Goal: Information Seeking & Learning: Learn about a topic

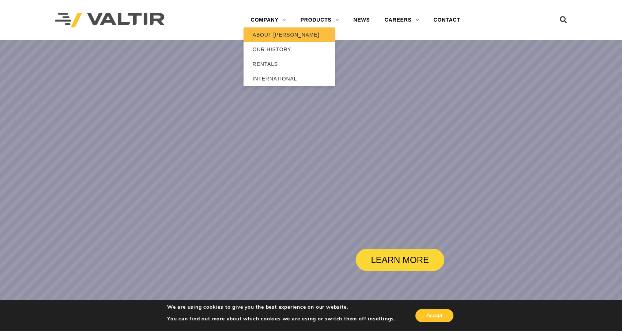
drag, startPoint x: 0, startPoint y: 0, endPoint x: 271, endPoint y: 31, distance: 272.3
click at [271, 31] on link "ABOUT [PERSON_NAME]" at bounding box center [288, 34] width 91 height 15
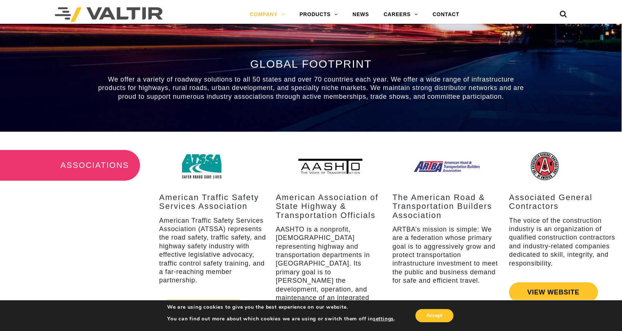
scroll to position [877, 0]
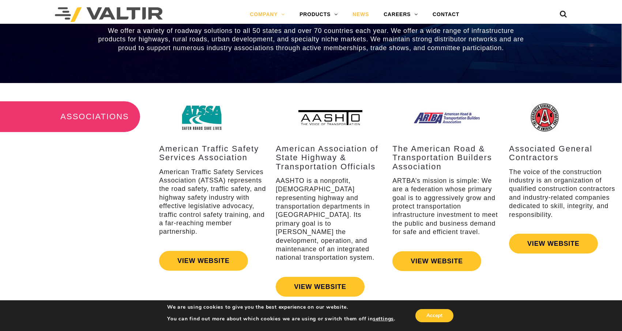
click at [347, 14] on link "NEWS" at bounding box center [360, 14] width 31 height 15
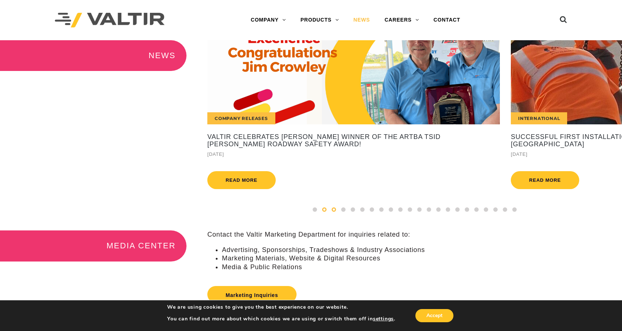
click at [334, 212] on span at bounding box center [334, 209] width 4 height 4
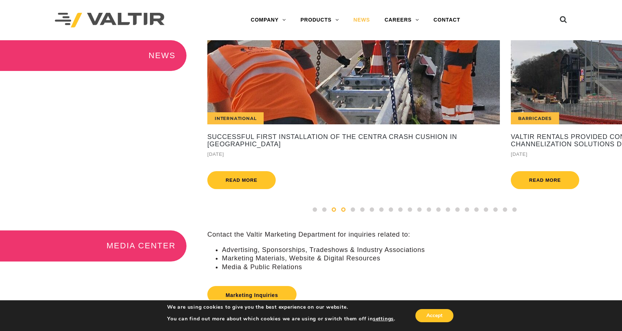
click at [345, 212] on span at bounding box center [343, 209] width 4 height 4
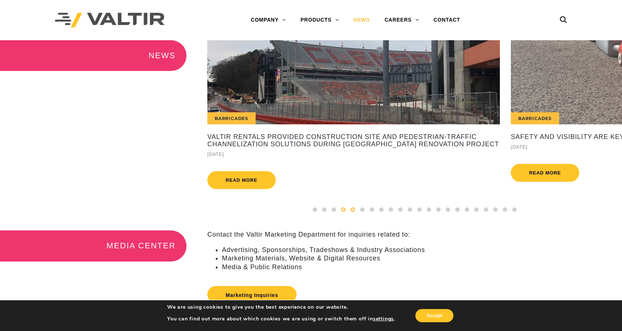
click at [354, 212] on span at bounding box center [353, 209] width 4 height 4
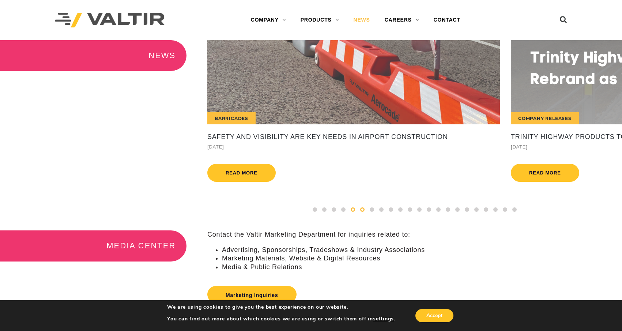
click at [365, 213] on div at bounding box center [363, 209] width 10 height 8
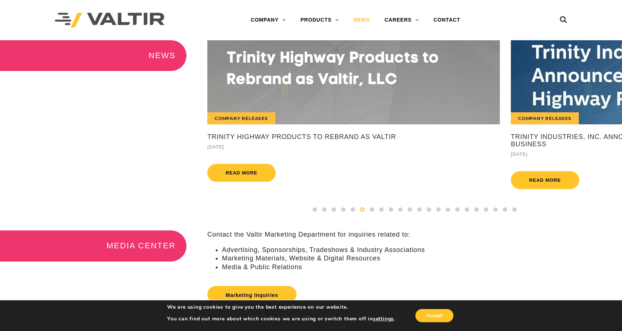
click at [373, 216] on div at bounding box center [415, 210] width 426 height 10
click at [371, 212] on span at bounding box center [372, 209] width 4 height 4
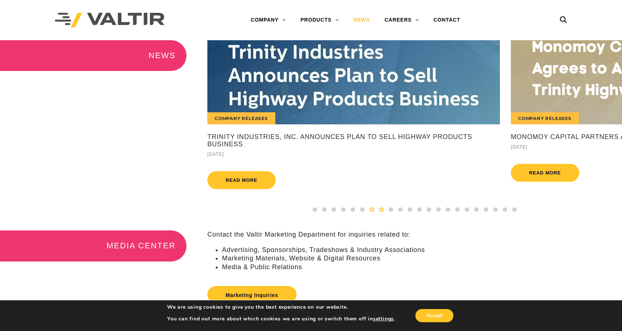
click at [379, 213] on div at bounding box center [382, 209] width 10 height 8
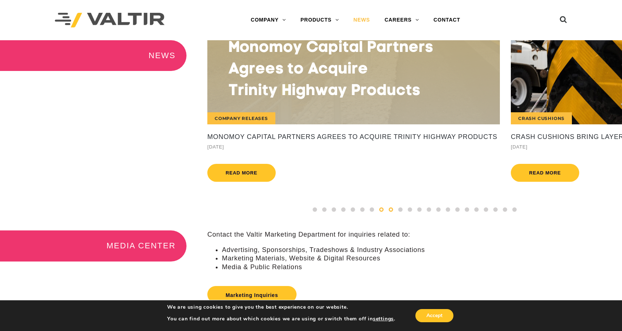
click at [386, 213] on div at bounding box center [391, 209] width 10 height 8
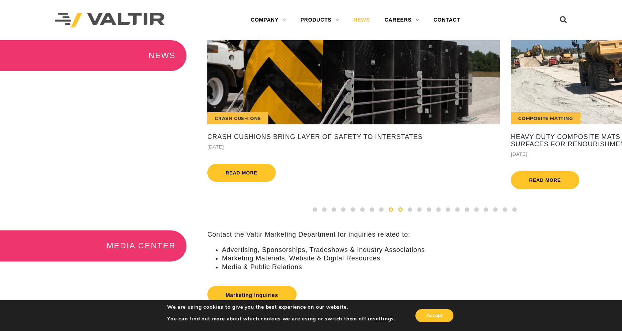
click at [402, 212] on span at bounding box center [400, 209] width 4 height 4
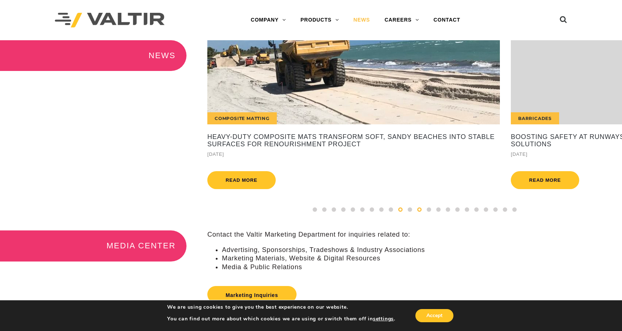
click at [417, 213] on div at bounding box center [420, 209] width 10 height 8
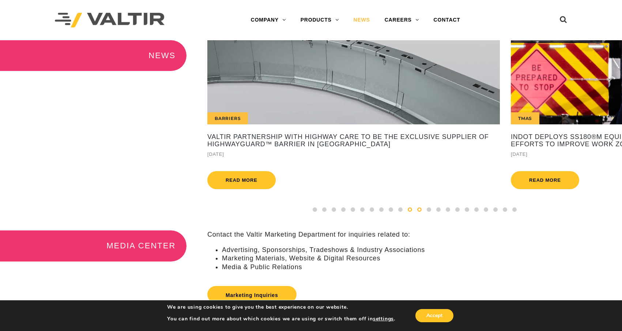
click at [410, 212] on span at bounding box center [410, 209] width 4 height 4
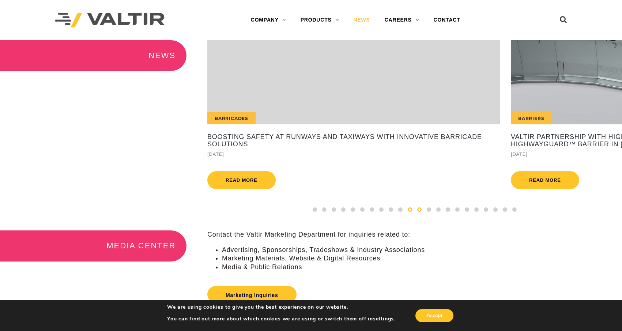
click at [421, 213] on div at bounding box center [420, 209] width 10 height 8
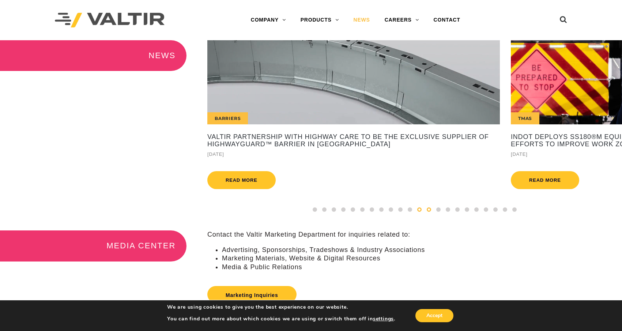
click at [432, 213] on div at bounding box center [429, 209] width 10 height 8
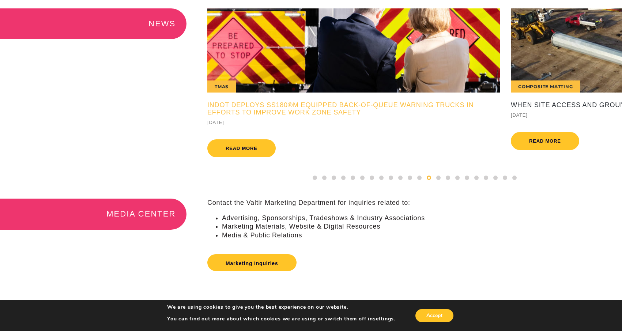
scroll to position [231, 0]
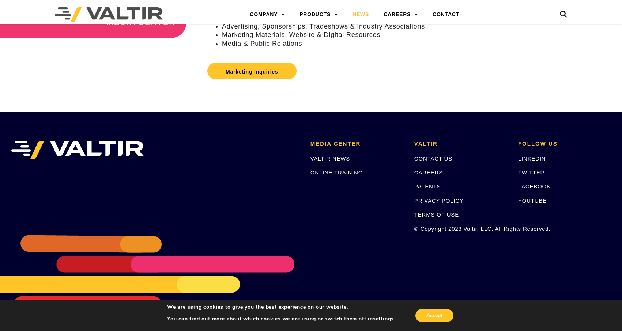
click at [335, 158] on link "VALTIR NEWS" at bounding box center [329, 158] width 39 height 6
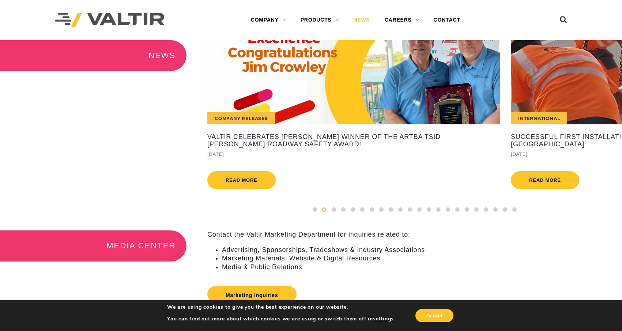
click at [130, 21] on img at bounding box center [110, 20] width 110 height 15
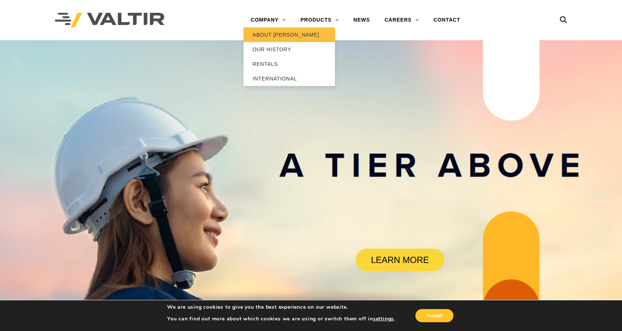
click at [277, 39] on link "ABOUT [PERSON_NAME]" at bounding box center [288, 34] width 91 height 15
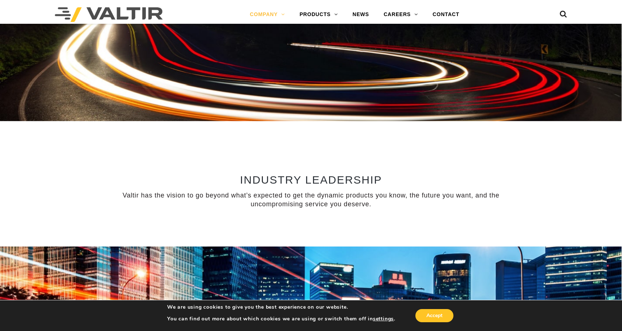
scroll to position [329, 0]
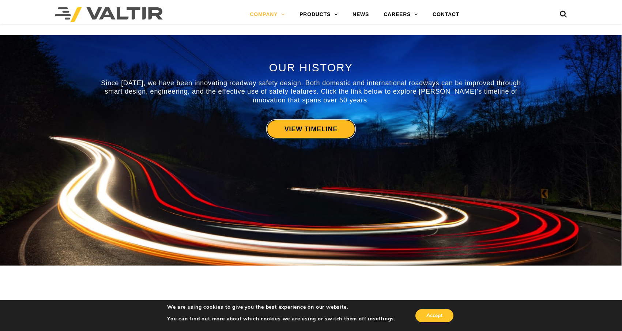
click at [281, 129] on link "VIEW TIMELINE" at bounding box center [311, 129] width 90 height 20
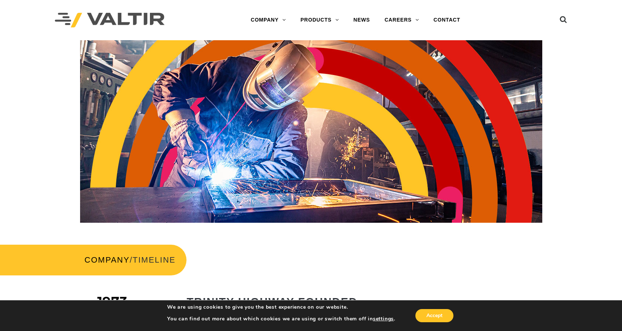
click at [467, 330] on div "We are using cookies to give you the best experience on our website. You can fi…" at bounding box center [310, 315] width 339 height 31
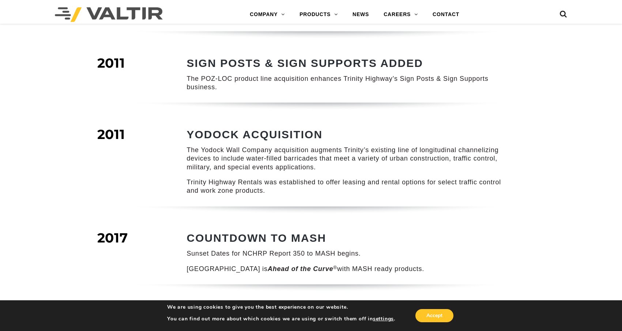
scroll to position [804, 0]
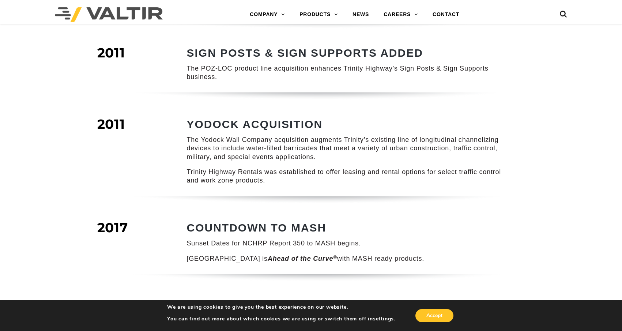
click at [281, 255] on em "Ahead of the Curve" at bounding box center [300, 258] width 65 height 7
click at [285, 239] on p "Sunset Dates for NCHRP Report 350 to MASH begins." at bounding box center [349, 243] width 324 height 8
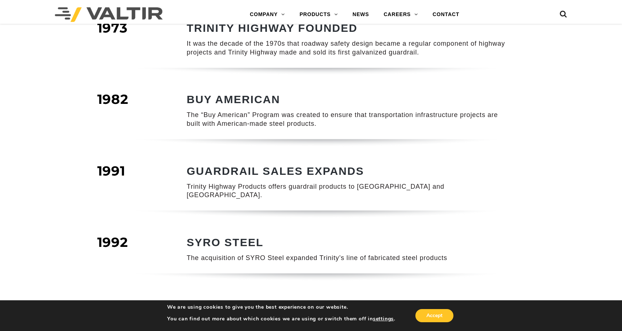
scroll to position [256, 0]
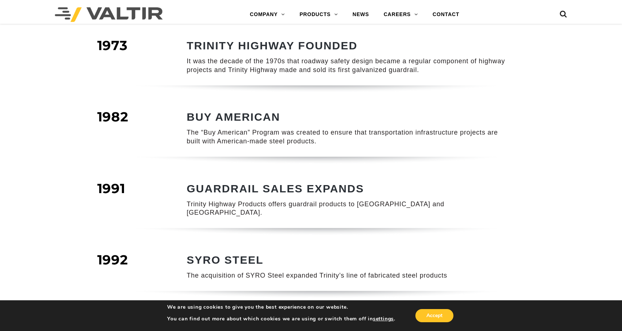
click at [363, 325] on div "We are using cookies to give you the best experience on our website. You can fi…" at bounding box center [281, 315] width 228 height 23
click at [532, 330] on aside "We are using cookies to give you the best experience on our website. You can fi…" at bounding box center [311, 315] width 622 height 31
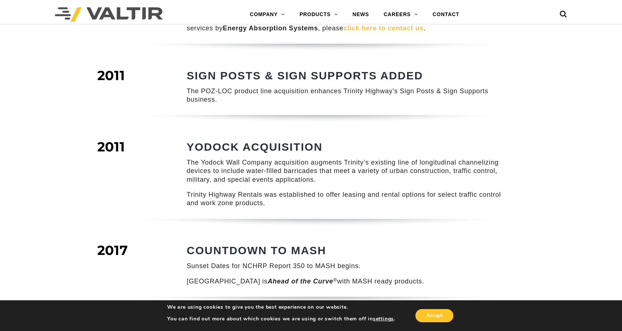
scroll to position [804, 0]
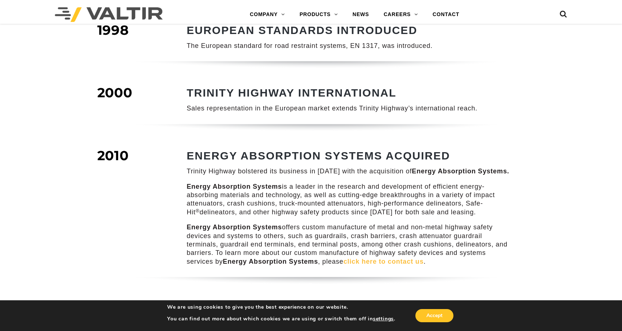
scroll to position [695, 0]
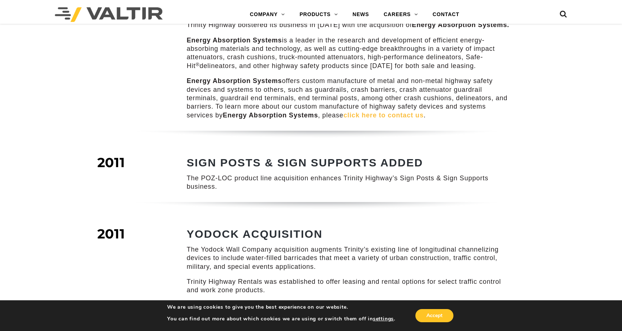
click at [397, 111] on link "click here to contact us" at bounding box center [383, 114] width 80 height 7
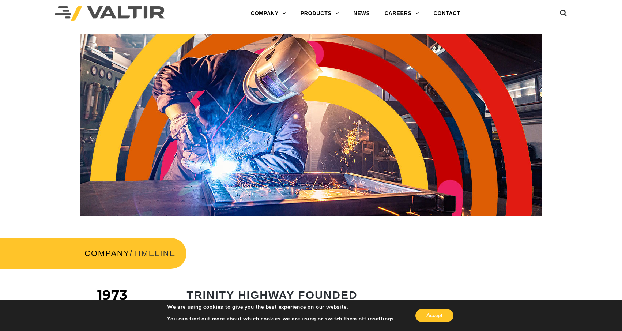
scroll to position [0, 0]
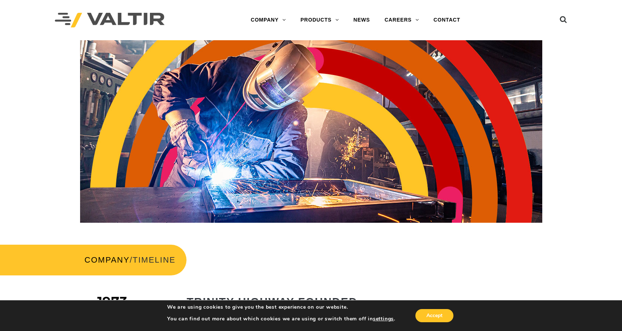
click at [608, 328] on aside "We are using cookies to give you the best experience on our website. You can fi…" at bounding box center [311, 315] width 622 height 31
click at [360, 20] on link "NEWS" at bounding box center [361, 20] width 31 height 15
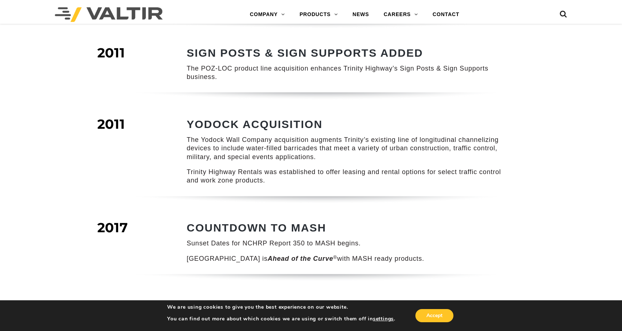
scroll to position [768, 0]
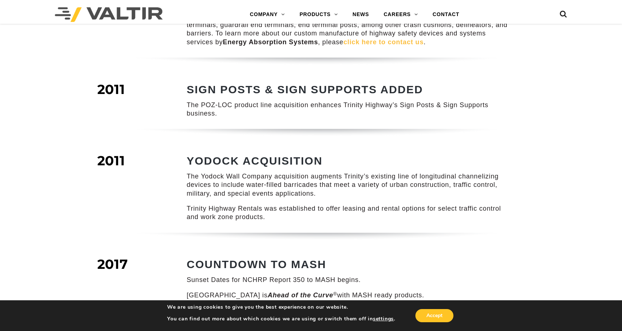
click at [589, 329] on aside "We are using cookies to give you the best experience on our website. You can fi…" at bounding box center [311, 315] width 622 height 31
click at [567, 330] on aside "We are using cookies to give you the best experience on our website. You can fi…" at bounding box center [311, 315] width 622 height 31
click at [615, 327] on aside "We are using cookies to give you the best experience on our website. You can fi…" at bounding box center [311, 315] width 622 height 31
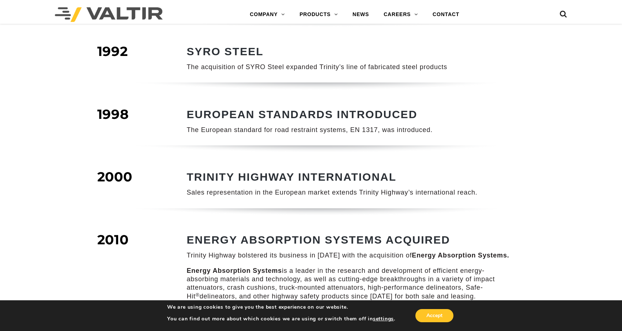
scroll to position [475, 0]
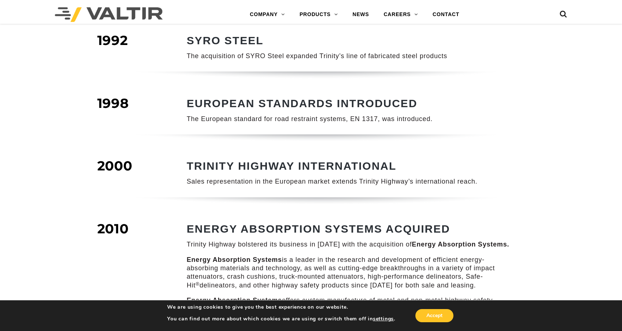
click at [597, 328] on aside "We are using cookies to give you the best experience on our website. You can fi…" at bounding box center [311, 315] width 622 height 31
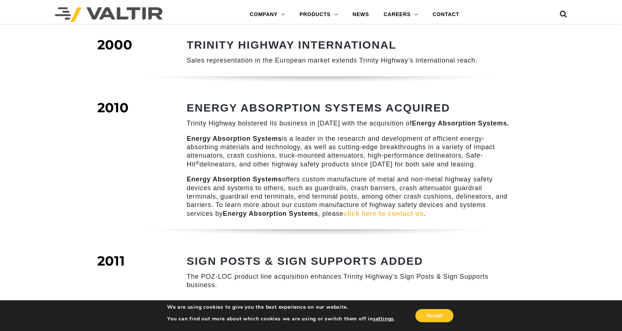
scroll to position [585, 0]
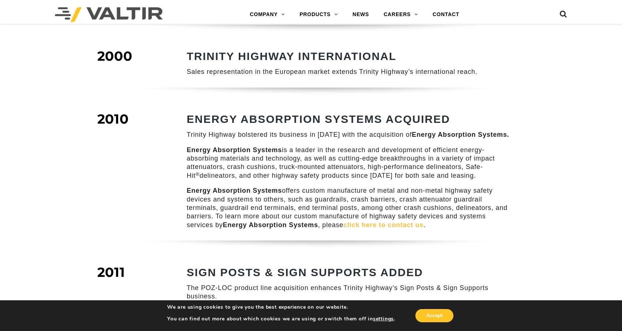
click at [567, 330] on aside "We are using cookies to give you the best experience on our website. You can fi…" at bounding box center [311, 315] width 622 height 31
drag, startPoint x: 495, startPoint y: 156, endPoint x: 492, endPoint y: 160, distance: 5.0
click at [492, 160] on p "Energy Absorption Systems is a leader in the research and development of effici…" at bounding box center [349, 163] width 324 height 34
copy sup "®"
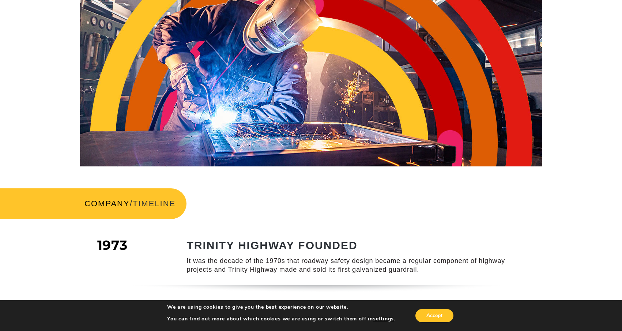
scroll to position [0, 0]
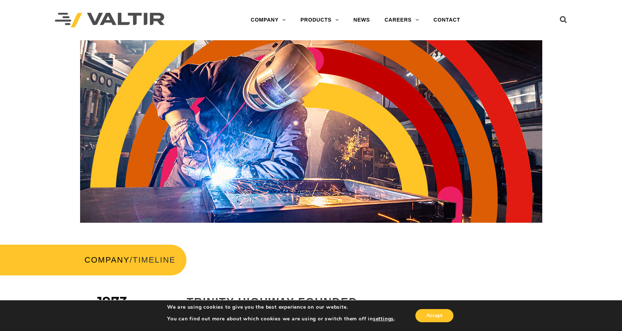
click at [5, 192] on div at bounding box center [311, 136] width 622 height 193
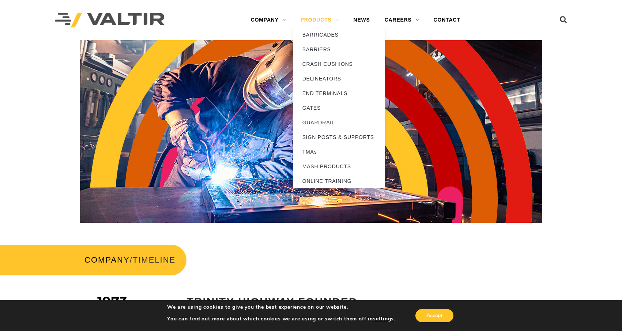
click at [333, 20] on link "PRODUCTS" at bounding box center [319, 20] width 53 height 15
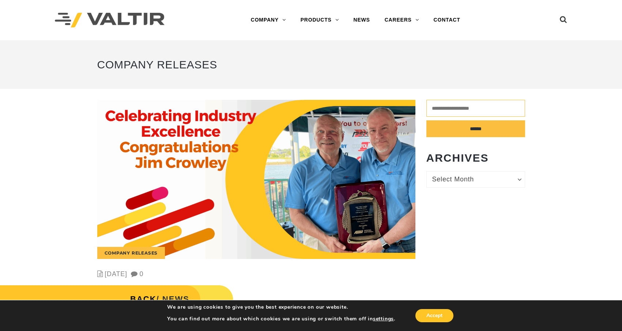
click at [437, 108] on input "search" at bounding box center [475, 108] width 99 height 17
type input "**********"
click at [426, 120] on input "******" at bounding box center [475, 128] width 99 height 17
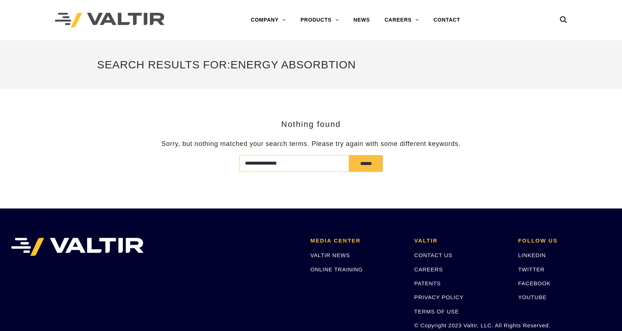
click at [294, 166] on input "**********" at bounding box center [294, 163] width 110 height 17
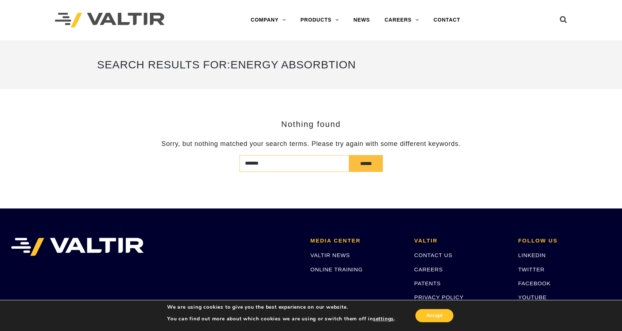
type input "******"
click at [349, 155] on input "******" at bounding box center [366, 163] width 34 height 17
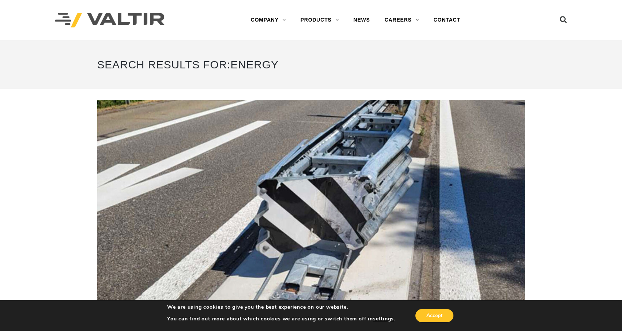
click at [570, 20] on div "Menu COMPANY ABOUT VALTIR OUR HISTORY RENTALS INTERNATIONAL PRODUCTS BARRICADES…" at bounding box center [310, 20] width 523 height 40
click at [554, 21] on ul at bounding box center [553, 20] width 27 height 13
click at [297, 72] on h1 "Search Results for: energy" at bounding box center [311, 64] width 428 height 27
click at [231, 60] on h1 "Search Results for: energy" at bounding box center [311, 64] width 428 height 27
click at [559, 22] on ul at bounding box center [553, 20] width 27 height 13
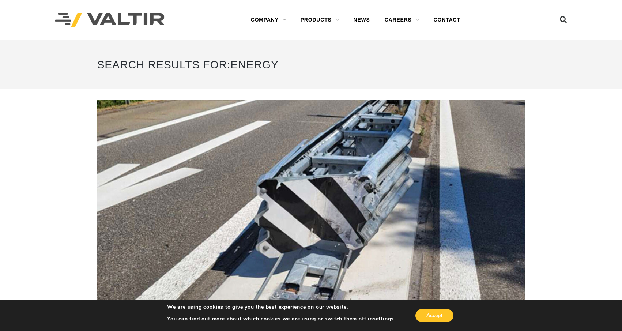
click at [567, 17] on div "Menu COMPANY ABOUT VALTIR OUR HISTORY RENTALS INTERNATIONAL PRODUCTS BARRICADES…" at bounding box center [310, 20] width 523 height 40
click at [562, 20] on icon at bounding box center [563, 21] width 7 height 11
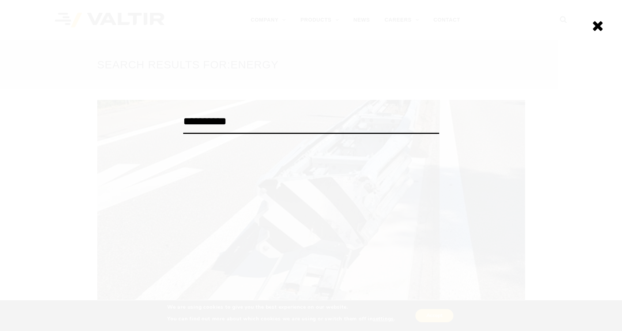
type input "**********"
click input "******" at bounding box center [0, 0] width 0 height 0
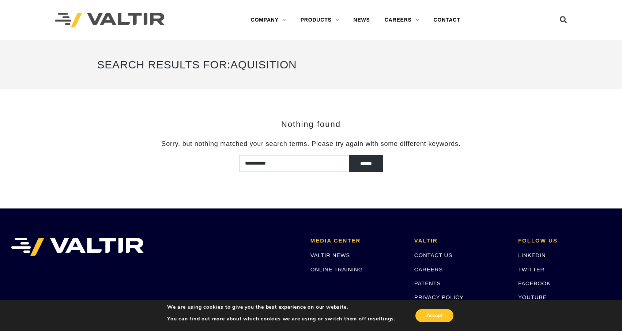
type input "**********"
click at [349, 163] on input "******" at bounding box center [366, 163] width 34 height 17
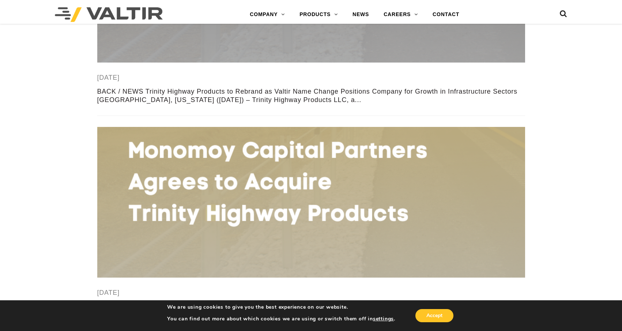
scroll to position [366, 0]
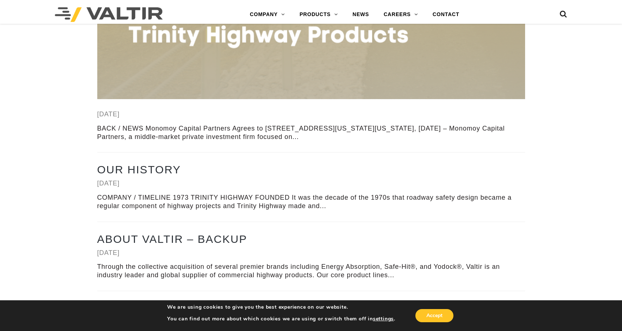
click at [165, 129] on div "BACK / NEWS Monomoy Capital Partners Agrees to Acquire Trinity Highway Products…" at bounding box center [311, 132] width 428 height 17
click at [120, 115] on link "November 3, 2021" at bounding box center [108, 113] width 22 height 7
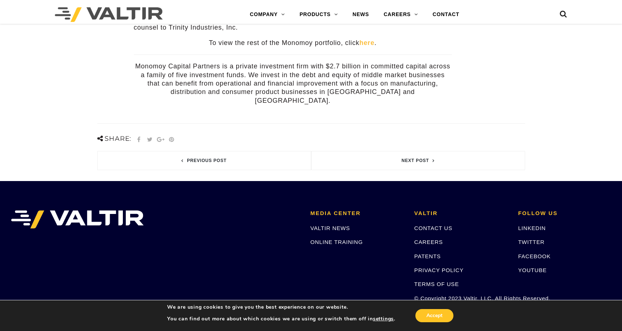
scroll to position [439, 0]
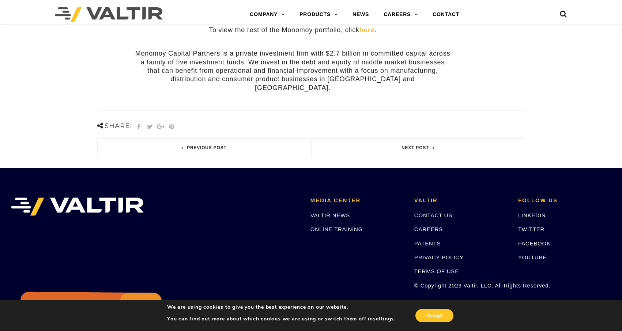
click at [118, 14] on img at bounding box center [109, 14] width 108 height 15
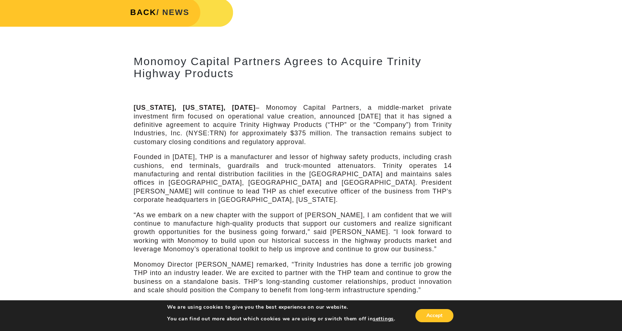
scroll to position [0, 0]
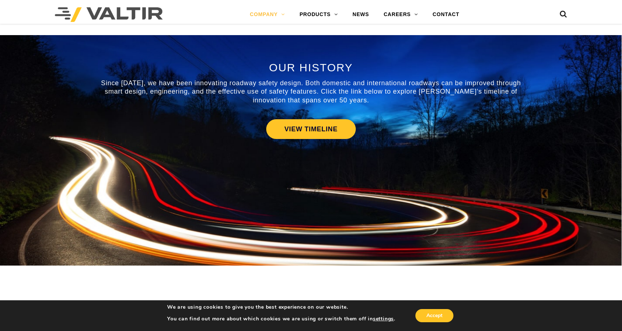
click at [559, 15] on ul at bounding box center [553, 14] width 27 height 13
click at [565, 14] on icon at bounding box center [563, 15] width 7 height 11
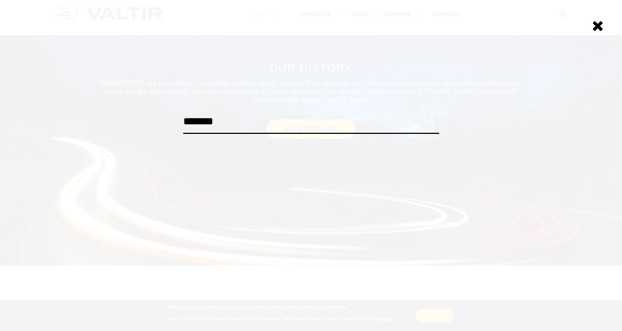
type input "*******"
click input "******" at bounding box center [0, 0] width 0 height 0
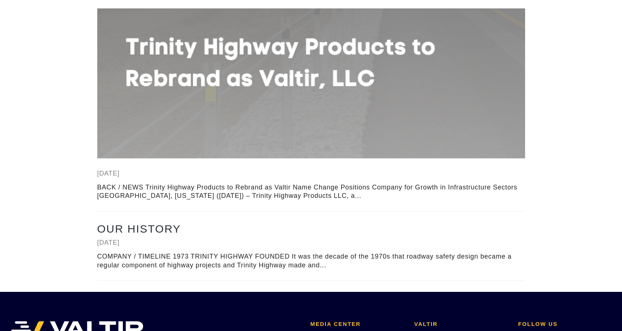
scroll to position [110, 0]
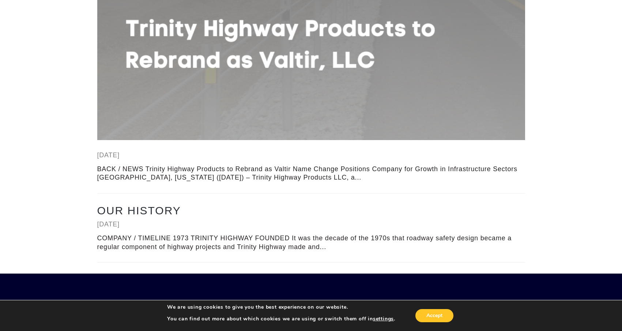
click at [120, 154] on link "[DATE]" at bounding box center [108, 154] width 22 height 7
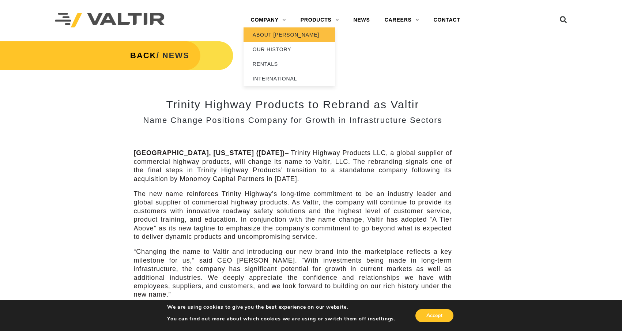
click at [280, 40] on link "ABOUT [PERSON_NAME]" at bounding box center [288, 34] width 91 height 15
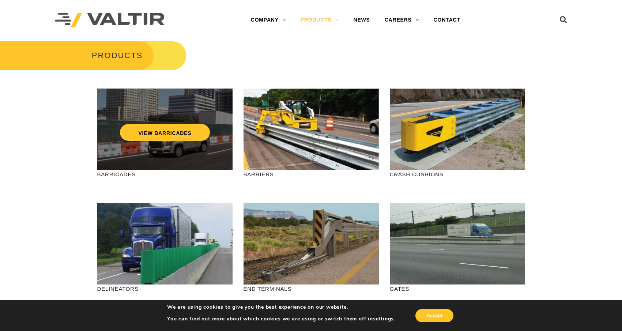
click at [181, 151] on div "VIEW BARRICADES" at bounding box center [164, 129] width 135 height 82
click at [174, 130] on link "VIEW BARRICADES" at bounding box center [165, 132] width 90 height 17
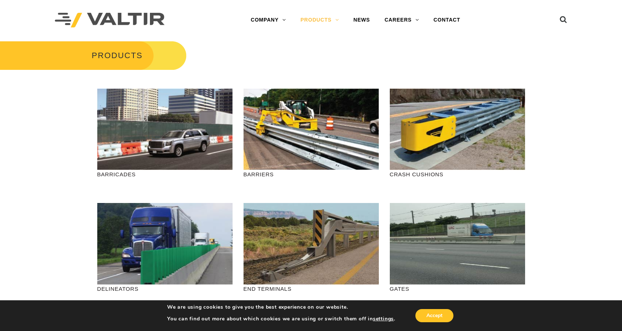
drag, startPoint x: 14, startPoint y: 187, endPoint x: 27, endPoint y: 182, distance: 13.6
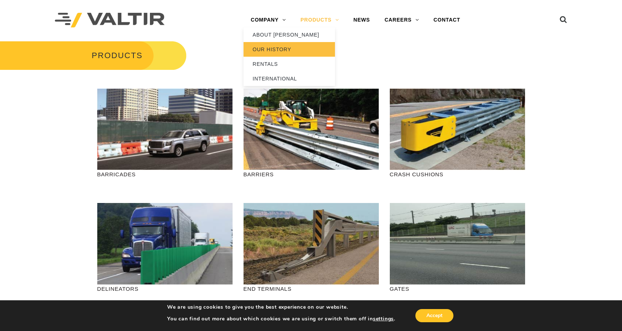
click at [262, 50] on link "OUR HISTORY" at bounding box center [288, 49] width 91 height 15
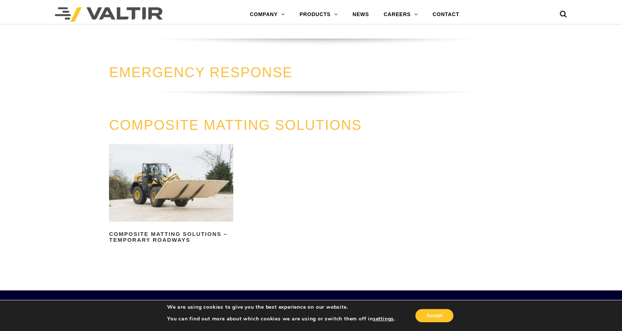
scroll to position [695, 0]
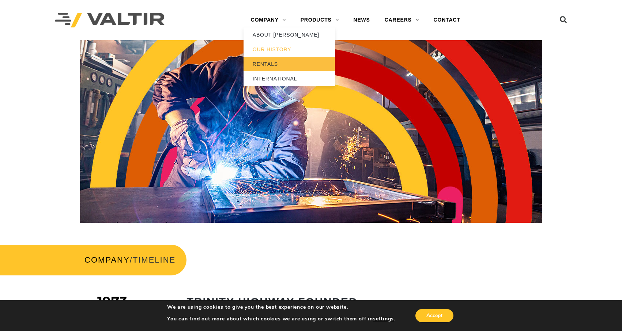
click at [267, 68] on link "RENTALS" at bounding box center [288, 64] width 91 height 15
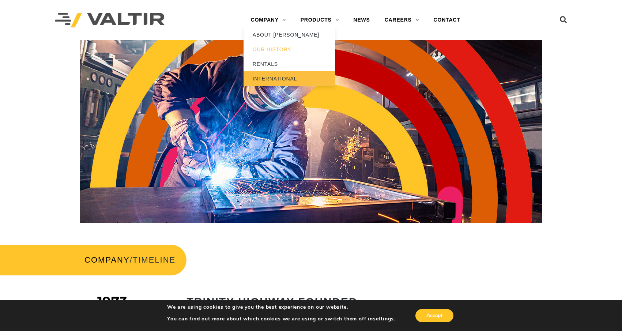
click at [268, 75] on link "INTERNATIONAL" at bounding box center [288, 78] width 91 height 15
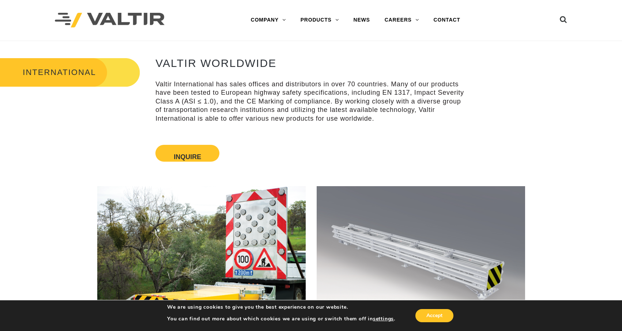
click at [15, 117] on div "INTERNATIONAL VALTIR WORLDWIDE Valtir International has sales offices and distr…" at bounding box center [311, 111] width 622 height 108
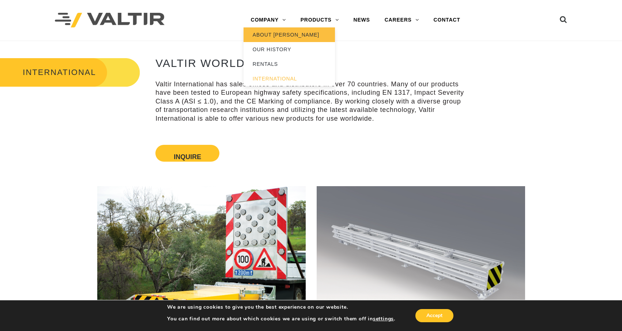
click at [267, 32] on link "ABOUT [PERSON_NAME]" at bounding box center [288, 34] width 91 height 15
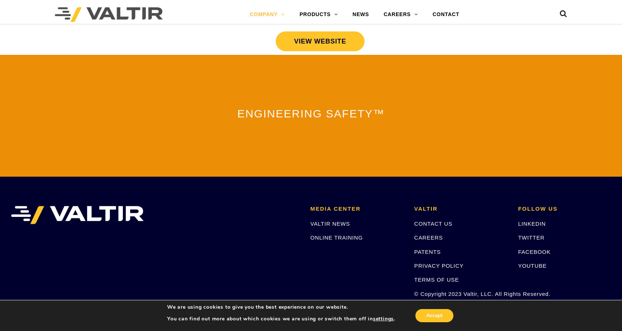
scroll to position [1633, 0]
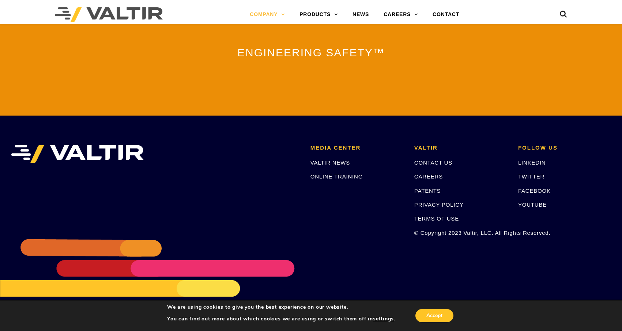
click at [534, 160] on link "LINKEDIN" at bounding box center [532, 162] width 28 height 6
click at [429, 188] on link "PATENTS" at bounding box center [427, 191] width 27 height 6
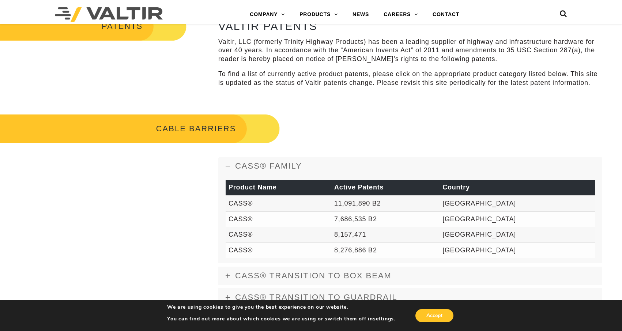
scroll to position [256, 0]
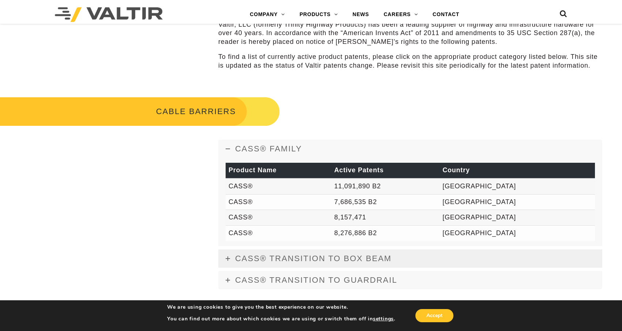
click at [364, 260] on span "CASS® TRANSITION TO BOX BEAM" at bounding box center [313, 258] width 156 height 9
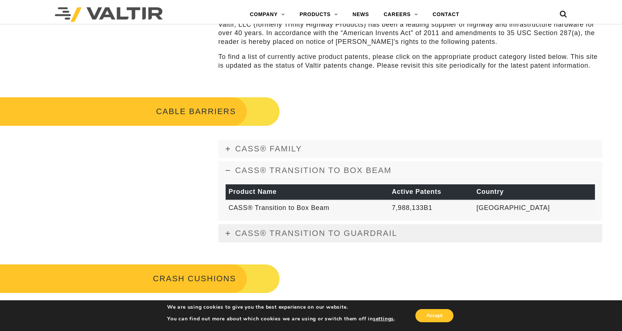
click at [331, 235] on span "CASS® TRANSITION TO GUARDRAIL" at bounding box center [316, 232] width 162 height 9
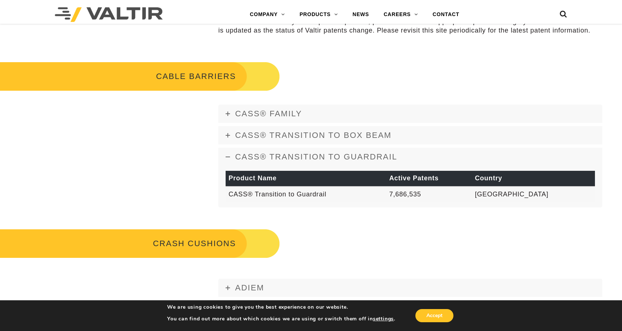
scroll to position [292, 0]
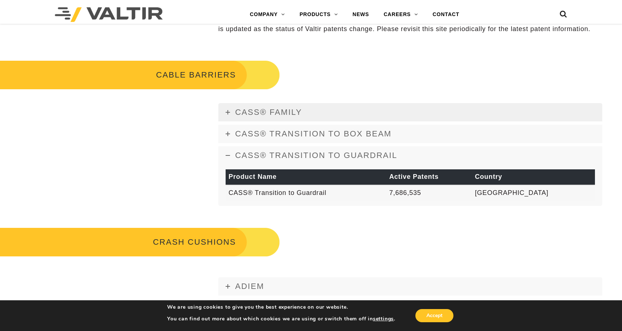
click at [277, 113] on span "CASS® FAMILY" at bounding box center [268, 111] width 67 height 9
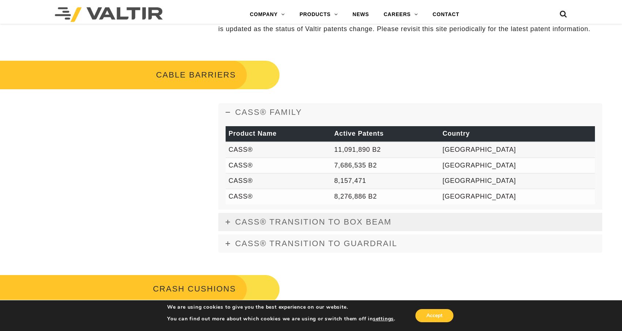
click at [262, 217] on span "CASS® TRANSITION TO BOX BEAM" at bounding box center [313, 221] width 156 height 9
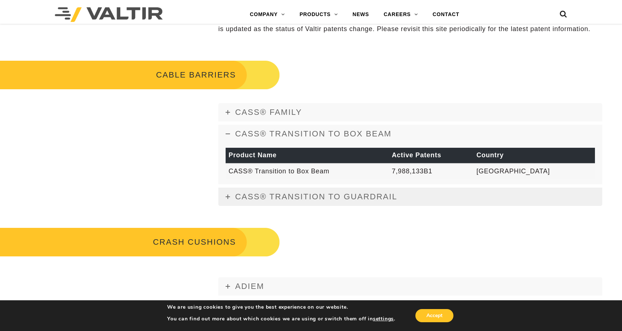
click at [267, 200] on span "CASS® TRANSITION TO GUARDRAIL" at bounding box center [316, 196] width 162 height 9
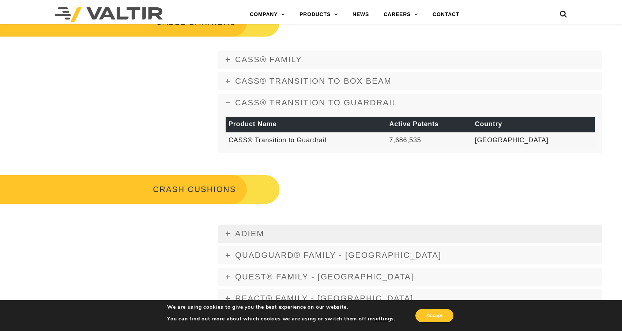
scroll to position [329, 0]
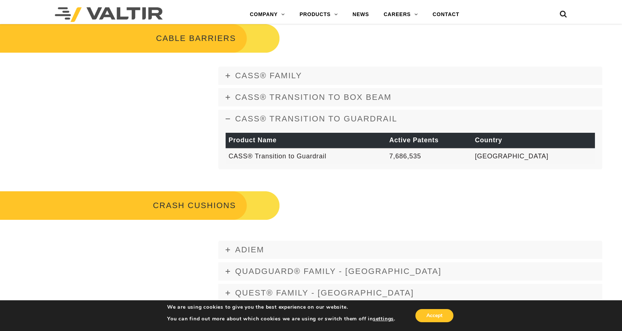
click at [352, 121] on span "CASS® TRANSITION TO GUARDRAIL" at bounding box center [316, 118] width 162 height 9
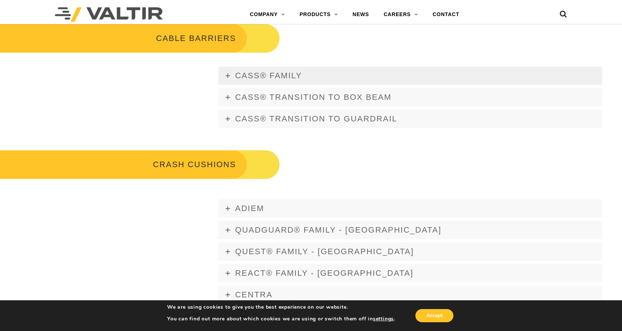
click at [355, 78] on link "CASS® FAMILY" at bounding box center [410, 76] width 384 height 18
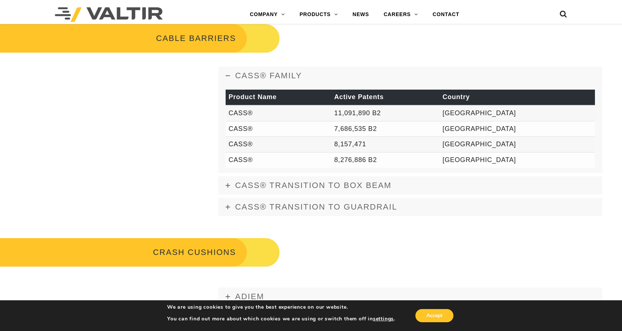
click at [355, 78] on link "CASS® FAMILY" at bounding box center [410, 76] width 384 height 18
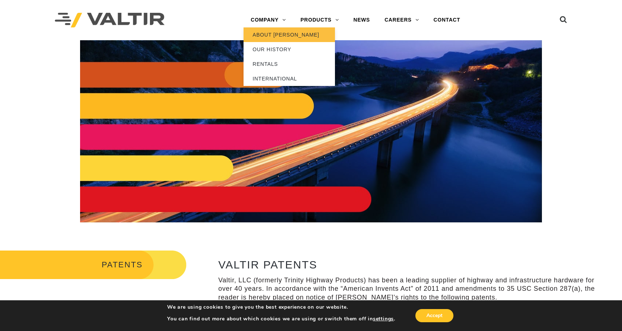
click at [269, 36] on link "ABOUT [PERSON_NAME]" at bounding box center [288, 34] width 91 height 15
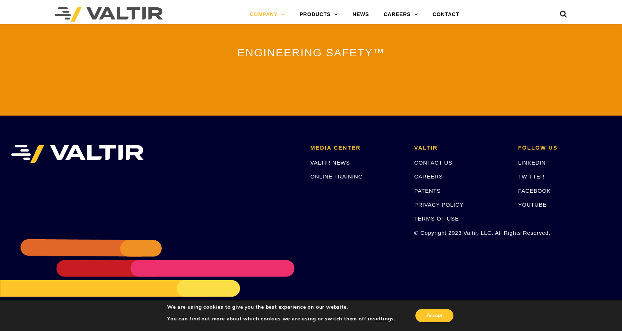
scroll to position [1414, 0]
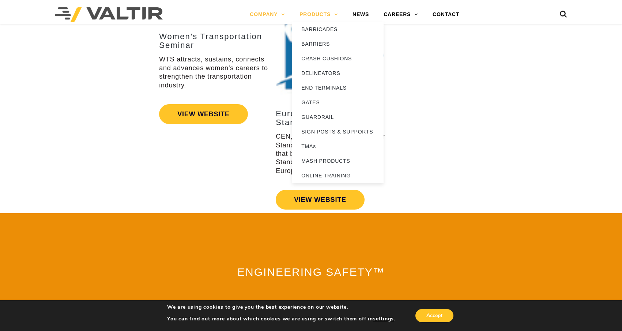
click at [318, 16] on link "PRODUCTS" at bounding box center [318, 14] width 53 height 15
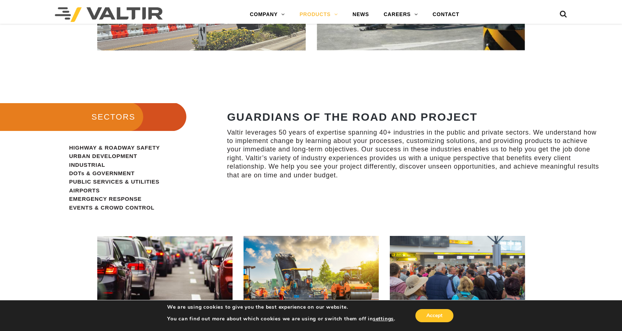
scroll to position [581, 0]
click at [19, 199] on div "HIGHWAY & ROADWAY SAFETY URBAN DEVELOPMENT INDUSTRIAL DOTs & GOVERNMENT PUBLIC …" at bounding box center [103, 182] width 207 height 79
drag, startPoint x: 10, startPoint y: 159, endPoint x: 366, endPoint y: 143, distance: 355.7
click at [10, 159] on div "HIGHWAY & ROADWAY SAFETY URBAN DEVELOPMENT INDUSTRIAL DOTs & GOVERNMENT PUBLIC …" at bounding box center [103, 182] width 207 height 79
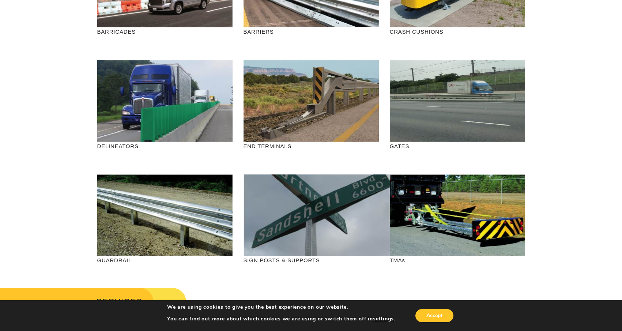
scroll to position [0, 0]
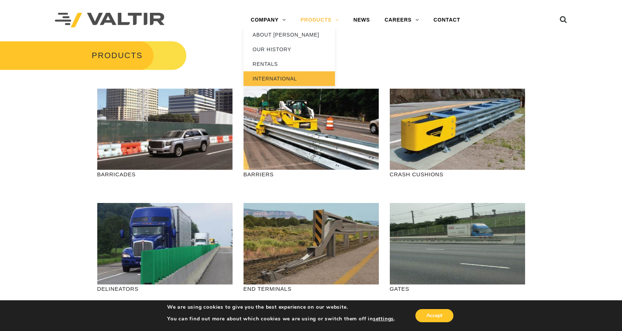
click at [275, 74] on link "INTERNATIONAL" at bounding box center [288, 78] width 91 height 15
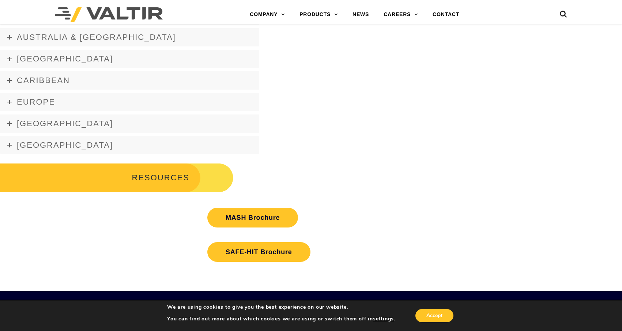
scroll to position [1422, 0]
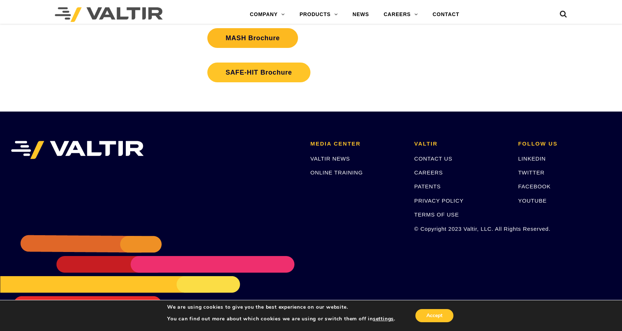
click at [261, 39] on link "MASH Brochure" at bounding box center [252, 38] width 91 height 20
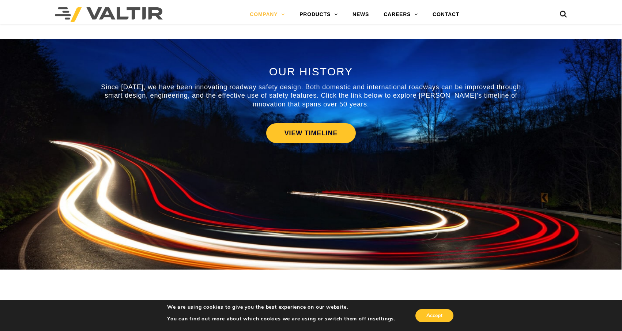
scroll to position [329, 0]
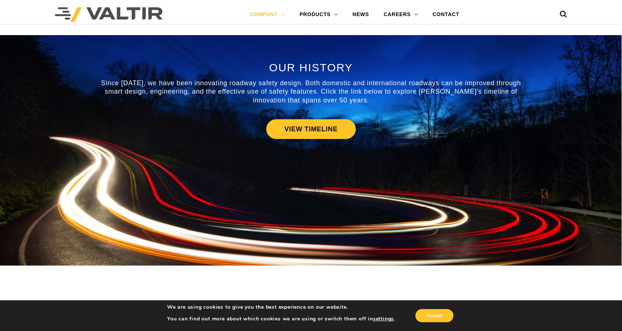
drag, startPoint x: 8, startPoint y: 118, endPoint x: 27, endPoint y: 113, distance: 18.8
click at [8, 118] on div "OUR HISTORY Since [DATE], we have been innovating roadway safety design. Both d…" at bounding box center [311, 150] width 622 height 230
click at [118, 15] on img at bounding box center [109, 14] width 108 height 15
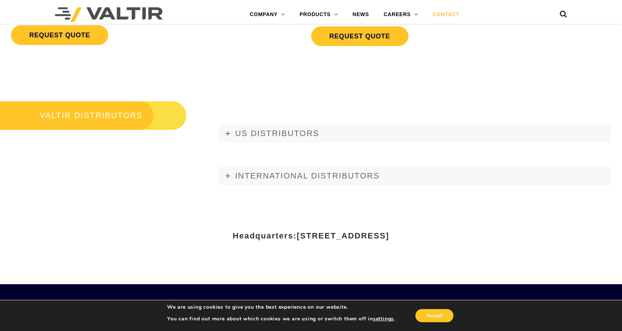
scroll to position [877, 0]
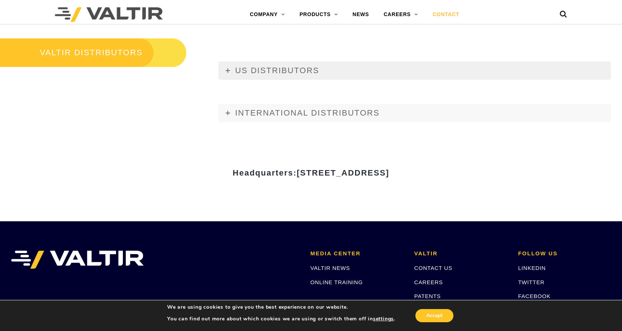
click at [230, 73] on link "US DISTRIBUTORS" at bounding box center [414, 70] width 393 height 18
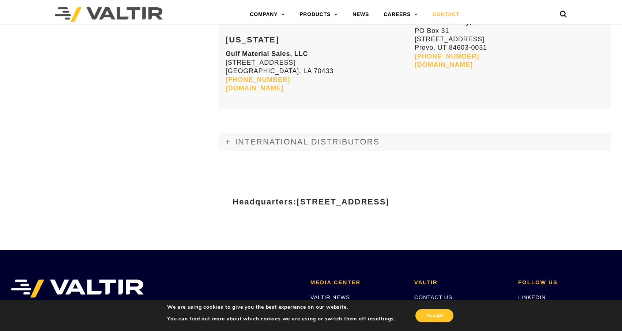
scroll to position [3131, 0]
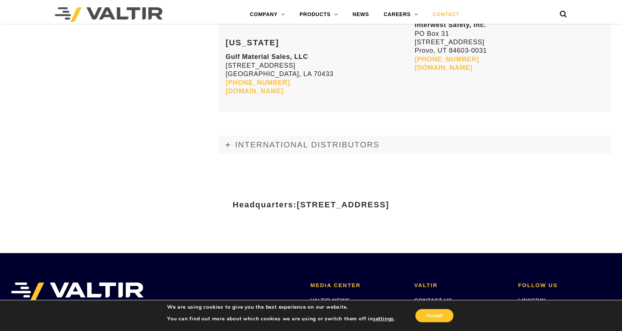
drag, startPoint x: 20, startPoint y: 190, endPoint x: 31, endPoint y: 192, distance: 11.9
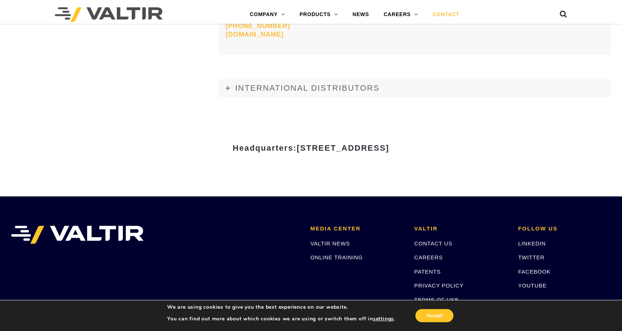
scroll to position [3204, 0]
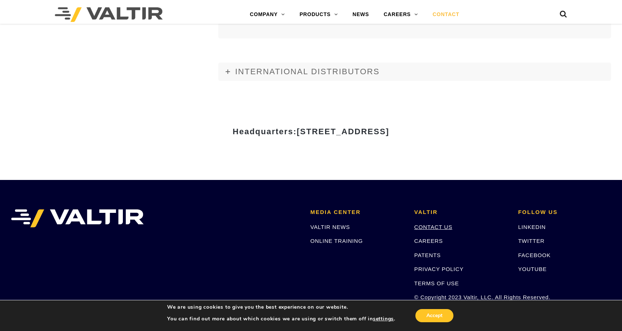
click at [436, 224] on link "CONTACT US" at bounding box center [433, 227] width 38 height 6
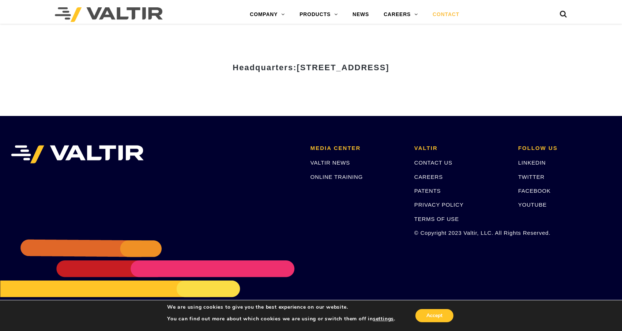
scroll to position [987, 0]
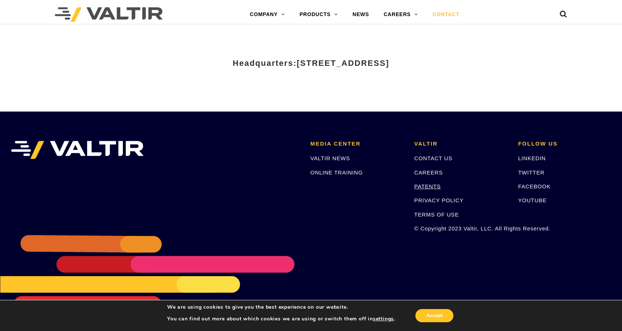
click at [427, 186] on link "PATENTS" at bounding box center [427, 186] width 27 height 6
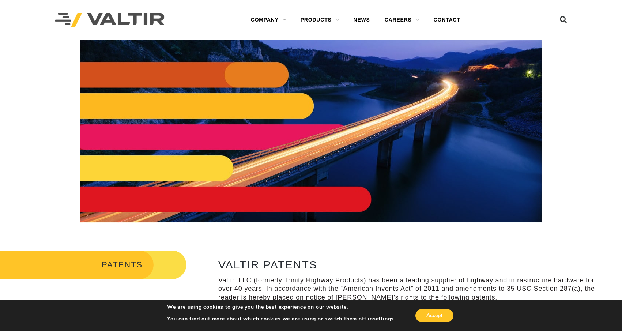
click at [27, 202] on div at bounding box center [310, 131] width 611 height 182
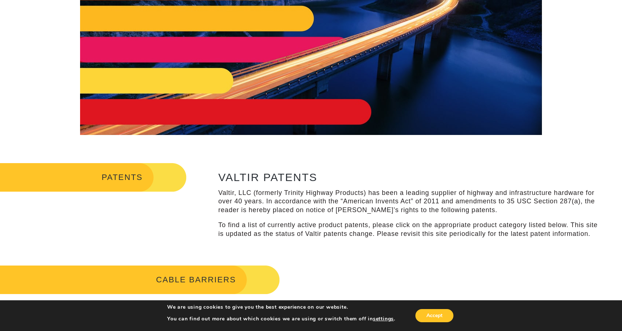
scroll to position [110, 0]
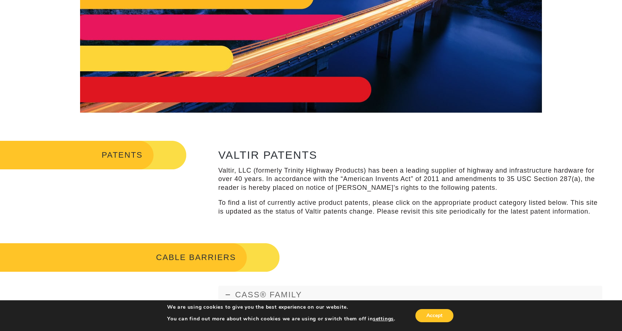
drag, startPoint x: 16, startPoint y: 200, endPoint x: 27, endPoint y: 198, distance: 11.5
click at [16, 200] on div "PATENTS VALTIR PATENTS Valtir, LLC (formerly Trinity Highway Products) has been…" at bounding box center [311, 181] width 622 height 96
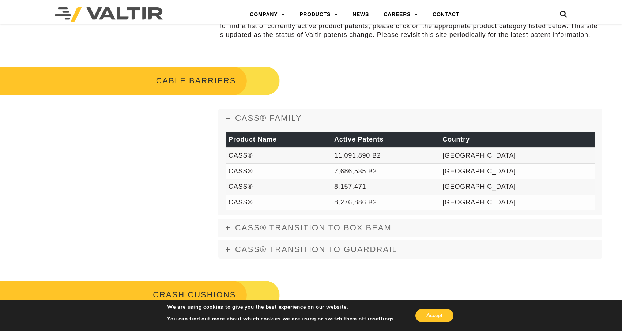
scroll to position [292, 0]
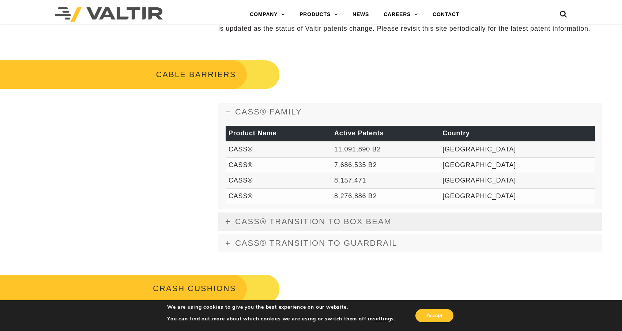
click at [251, 224] on span "CASS® TRANSITION TO BOX BEAM" at bounding box center [313, 221] width 156 height 9
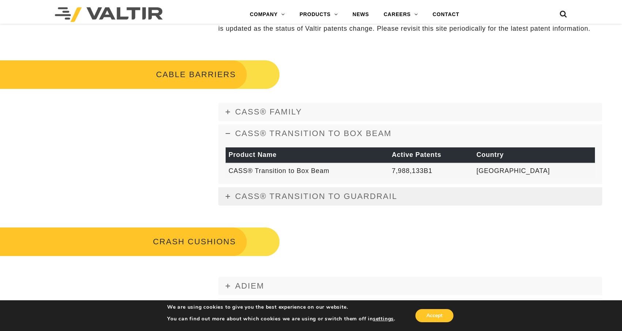
click at [297, 195] on span "CASS® TRANSITION TO GUARDRAIL" at bounding box center [316, 196] width 162 height 9
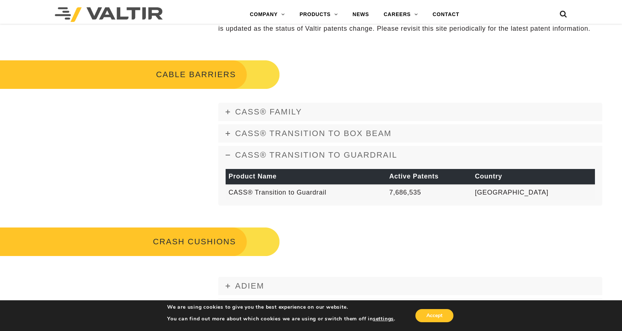
click at [303, 161] on link "CASS® TRANSITION TO GUARDRAIL" at bounding box center [410, 155] width 384 height 18
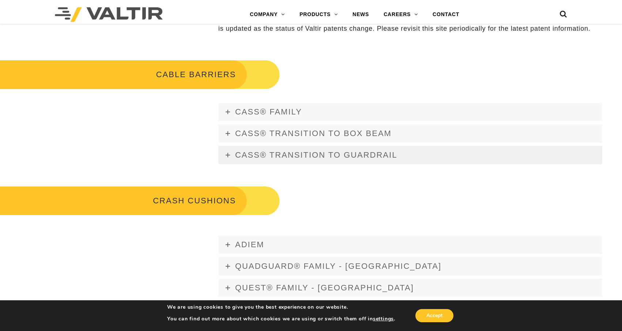
click at [307, 151] on span "CASS® TRANSITION TO GUARDRAIL" at bounding box center [316, 154] width 162 height 9
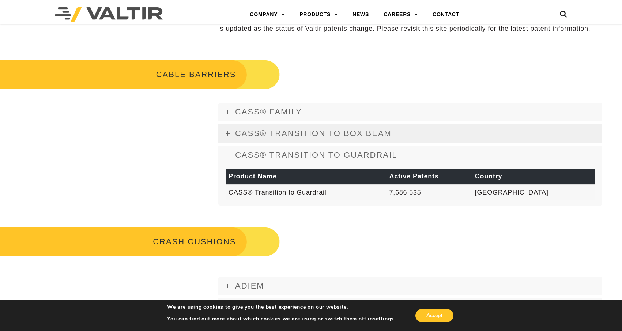
click at [313, 138] on link "CASS® TRANSITION TO BOX BEAM" at bounding box center [410, 133] width 384 height 18
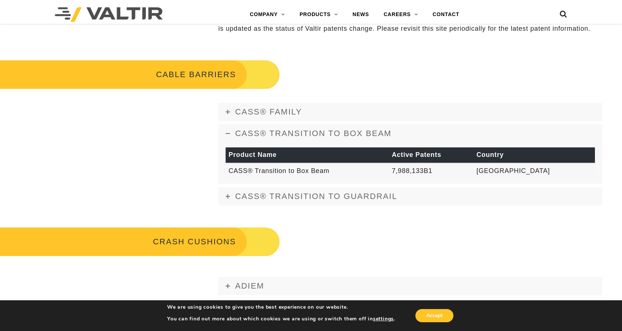
click at [315, 124] on div "CASS® FAMILY Product Name Active Patents Country CASS® 11,091,890 B2 USA CASS® …" at bounding box center [410, 154] width 384 height 102
click at [316, 121] on link "CASS® FAMILY" at bounding box center [410, 112] width 384 height 18
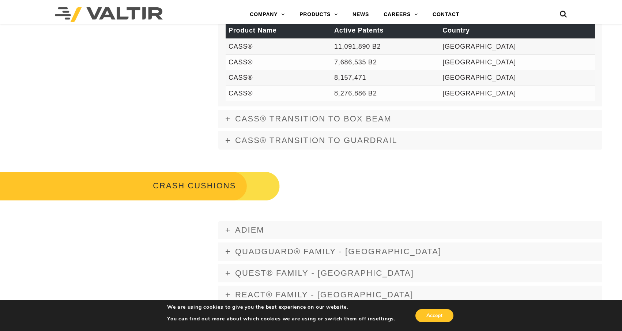
scroll to position [439, 0]
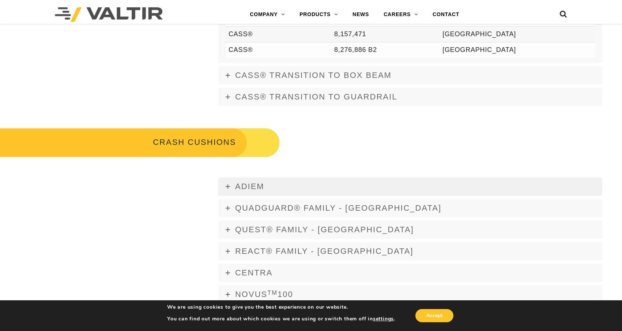
click at [275, 185] on link "ADIEM" at bounding box center [410, 186] width 384 height 18
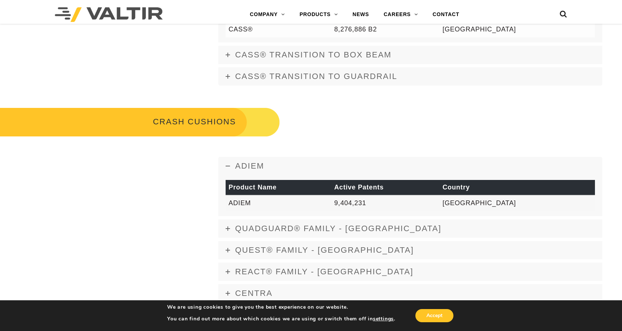
scroll to position [475, 0]
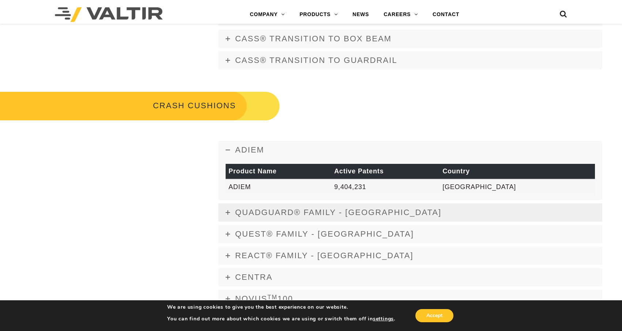
click at [306, 215] on span "QUADGUARD® FAMILY - USA" at bounding box center [338, 212] width 206 height 9
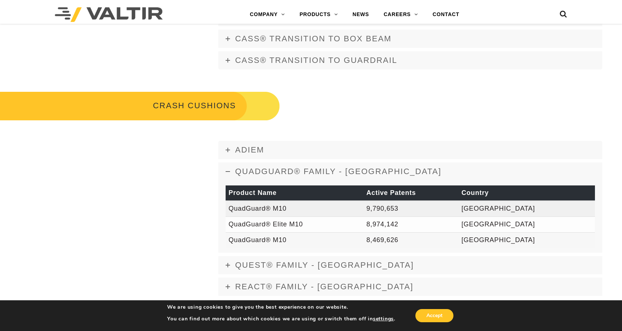
scroll to position [548, 0]
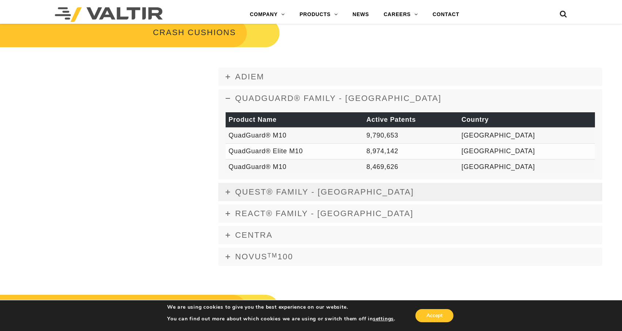
click at [313, 194] on span "Quest® FAMILY - USA" at bounding box center [324, 191] width 179 height 9
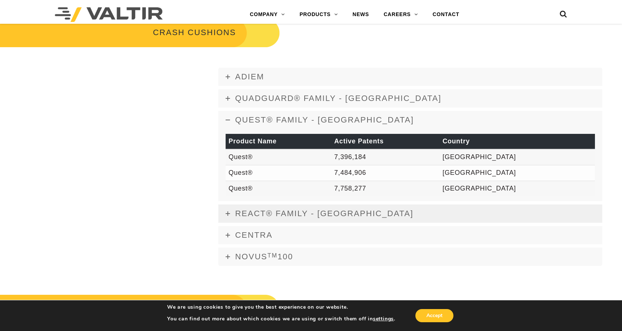
click at [314, 216] on span "REACT® FAMILY - USA" at bounding box center [324, 213] width 178 height 9
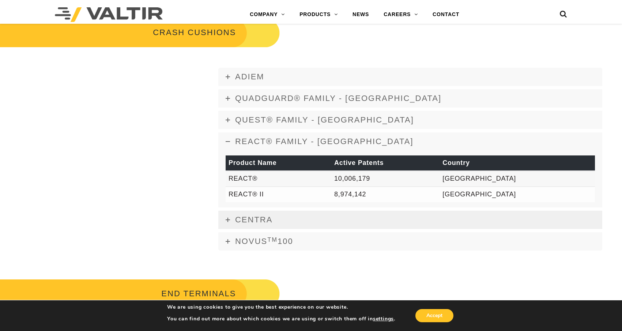
click at [319, 226] on link "CENTRA" at bounding box center [410, 220] width 384 height 18
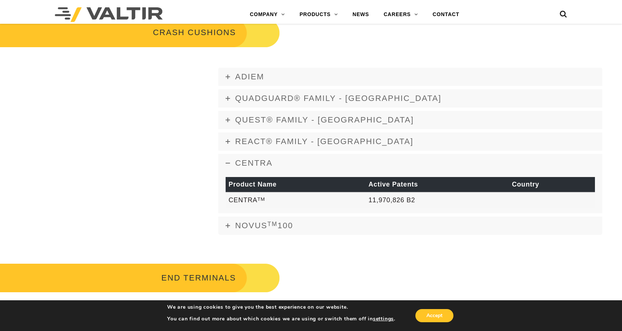
click at [319, 226] on link "NOVUS TM 100" at bounding box center [410, 225] width 384 height 18
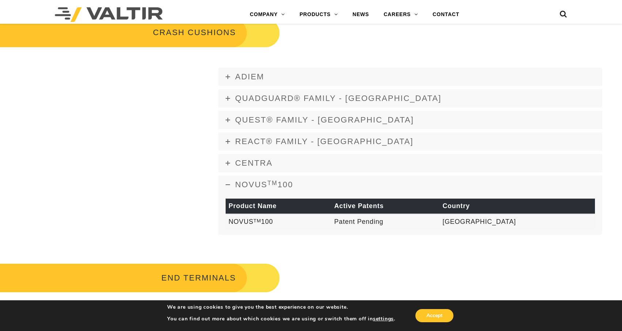
click at [319, 184] on link "NOVUS TM 100" at bounding box center [410, 184] width 384 height 18
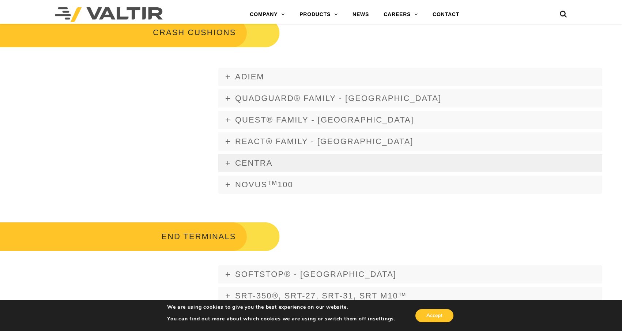
click at [319, 169] on link "CENTRA" at bounding box center [410, 163] width 384 height 18
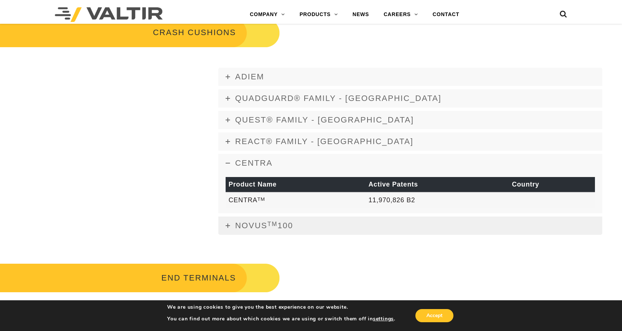
click at [321, 222] on link "NOVUS TM 100" at bounding box center [410, 225] width 384 height 18
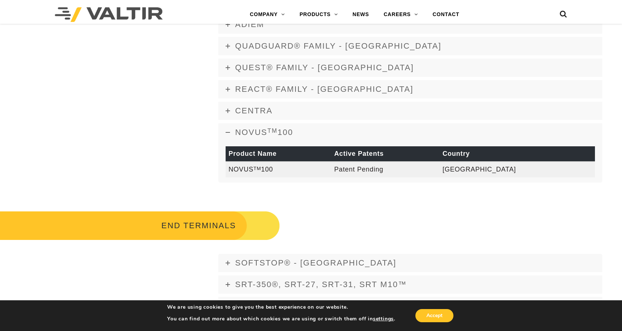
scroll to position [658, 0]
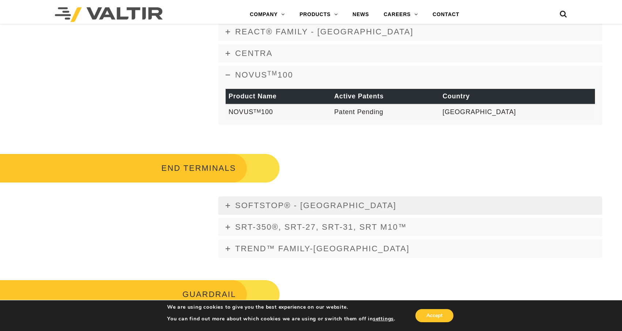
click at [324, 204] on link "SOFTSTOP® - USA" at bounding box center [410, 205] width 384 height 18
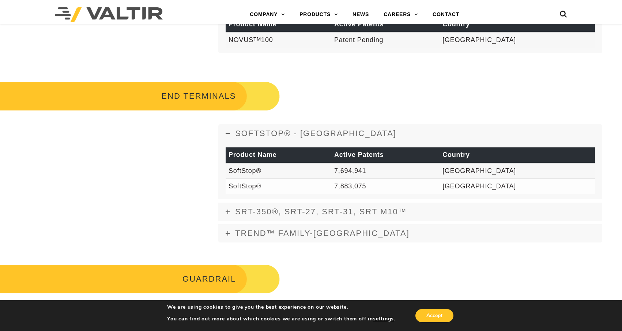
scroll to position [731, 0]
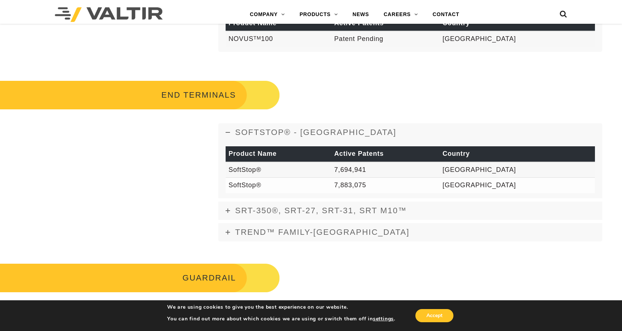
click at [328, 222] on div "SOFTSTOP® - USA Product Name Active Patents Country SoftStop® 7,694,941 USA Sof…" at bounding box center [410, 182] width 384 height 118
click at [329, 213] on span "SRT-350®, SRT-27, SRT-31, SRT M10™" at bounding box center [321, 210] width 172 height 9
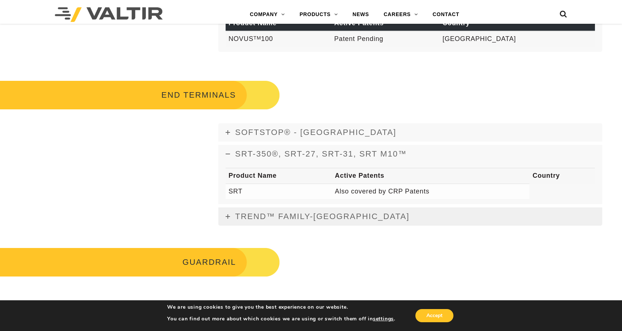
click at [329, 215] on span "TREND™ FAMILY-USA" at bounding box center [322, 216] width 174 height 9
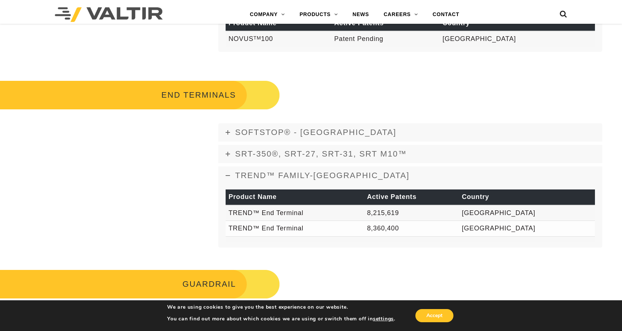
click at [329, 181] on link "TREND™ FAMILY-USA" at bounding box center [410, 175] width 384 height 18
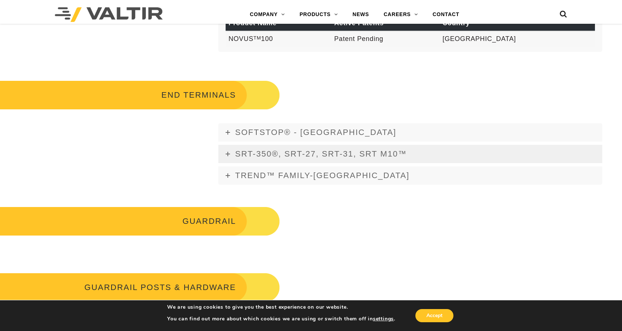
click at [331, 155] on span "SRT-350®, SRT-27, SRT-31, SRT M10™" at bounding box center [321, 153] width 172 height 9
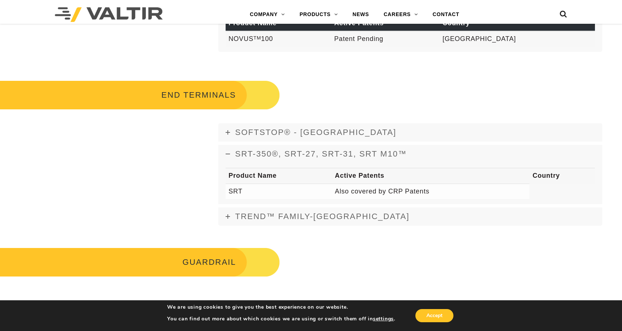
click at [331, 142] on div "SOFTSTOP® - USA Product Name Active Patents Country SoftStop® 7,694,941 USA Sof…" at bounding box center [410, 174] width 384 height 102
click at [331, 136] on link "SOFTSTOP® - USA" at bounding box center [410, 132] width 384 height 18
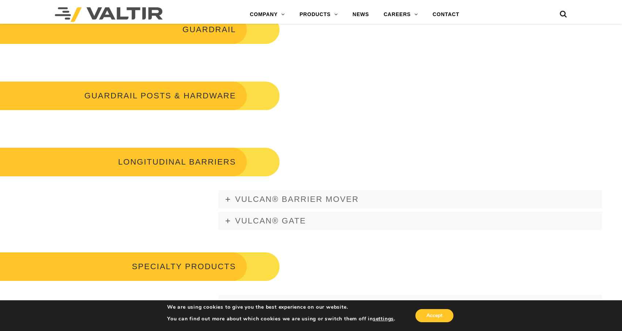
scroll to position [1024, 0]
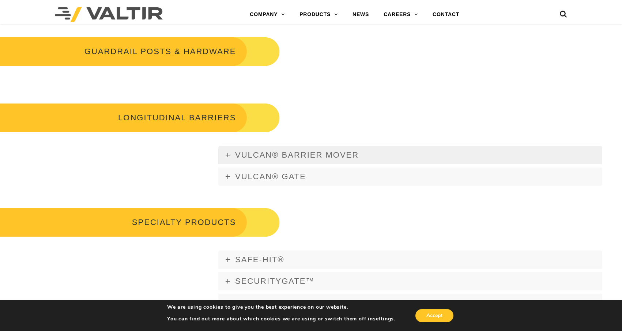
click at [306, 151] on span "Vulcan® Barrier Mover" at bounding box center [297, 154] width 124 height 9
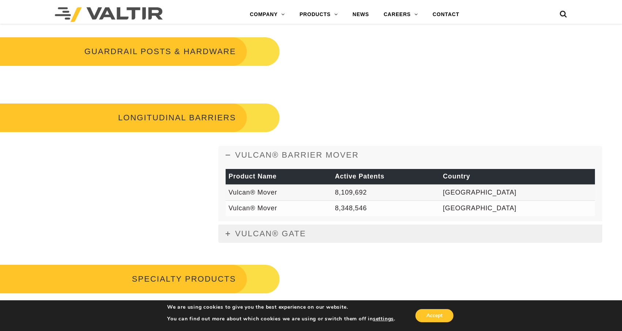
click at [338, 242] on link "Vulcan® Gate" at bounding box center [410, 233] width 384 height 18
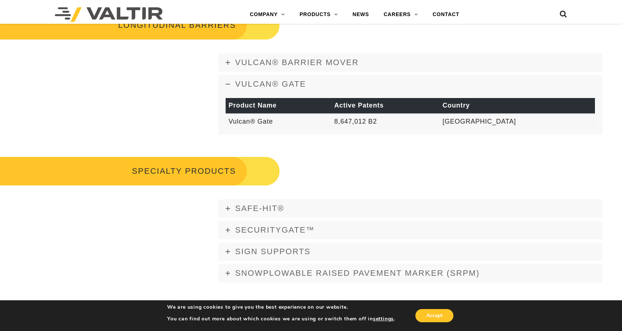
scroll to position [1133, 0]
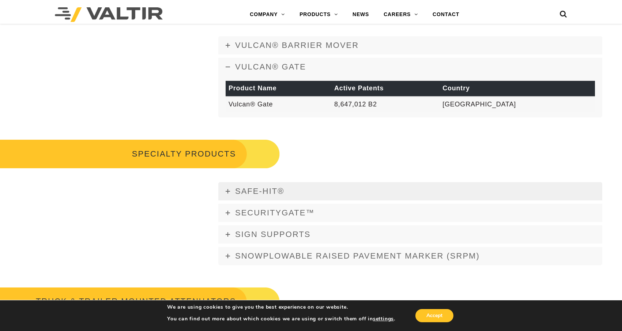
click at [337, 195] on link "Safe-Hit®" at bounding box center [410, 191] width 384 height 18
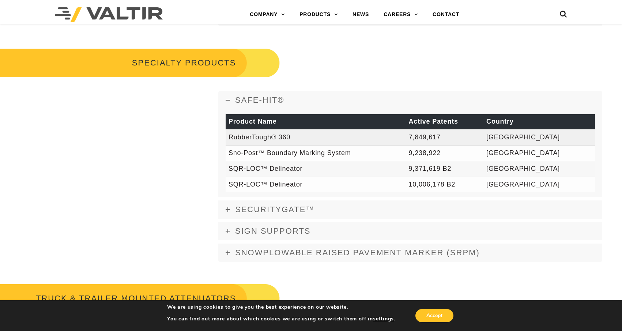
scroll to position [1243, 0]
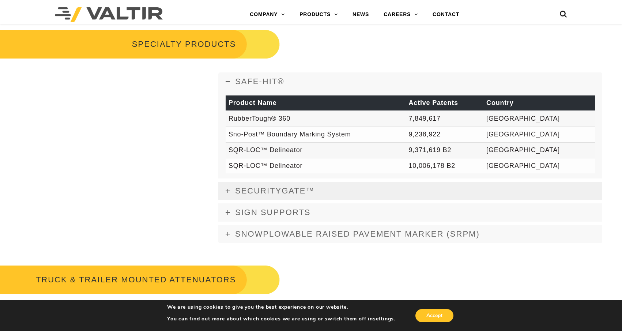
click at [337, 185] on link "SecurityGate™" at bounding box center [410, 191] width 384 height 18
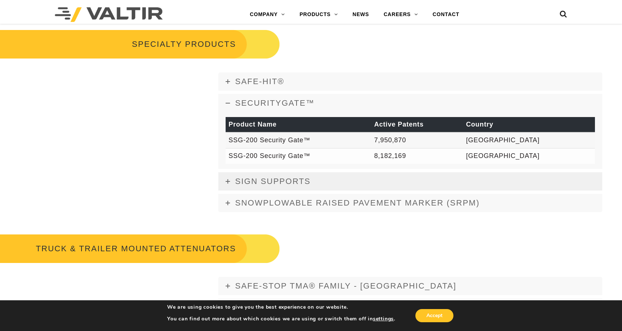
click at [337, 180] on link "SIGN SUPPORTS" at bounding box center [410, 181] width 384 height 18
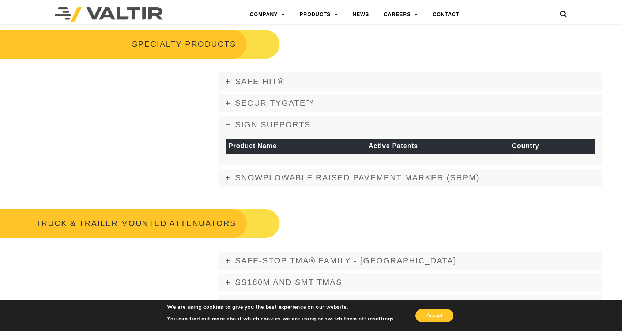
click at [337, 180] on span "Snowplowable Raised Pavement Marker (SRPM)" at bounding box center [357, 177] width 245 height 9
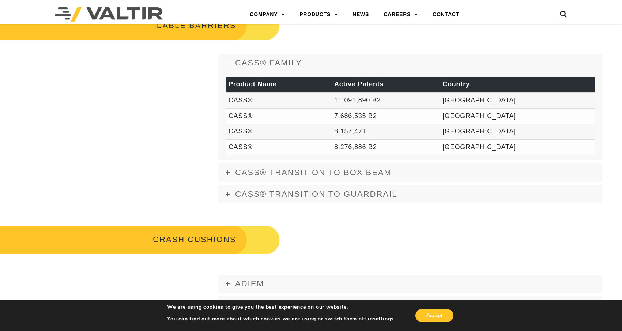
scroll to position [402, 0]
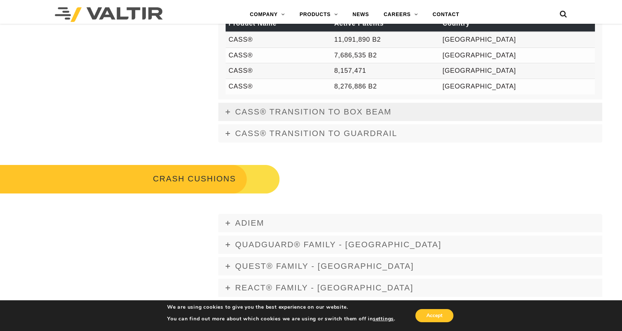
click at [390, 113] on span "CASS® TRANSITION TO BOX BEAM" at bounding box center [313, 111] width 156 height 9
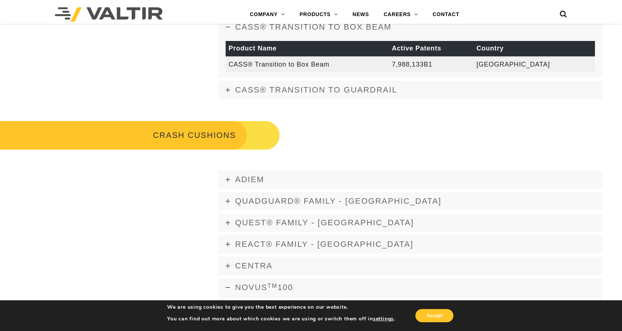
scroll to position [398, 0]
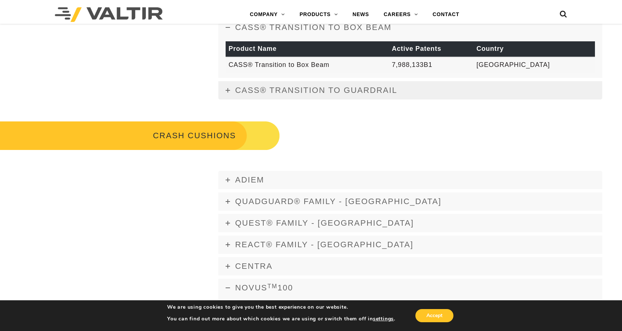
click at [400, 88] on link "CASS® TRANSITION TO GUARDRAIL" at bounding box center [410, 90] width 384 height 18
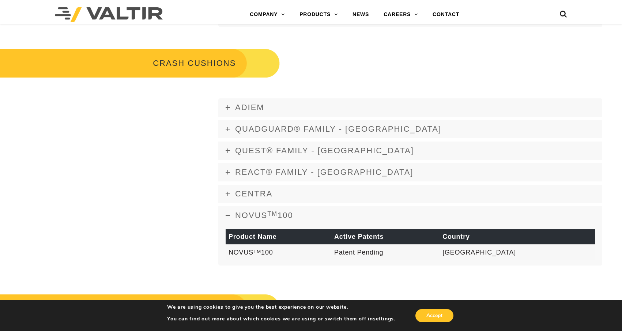
scroll to position [472, 0]
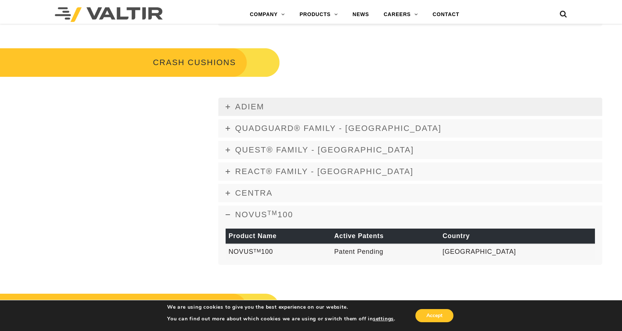
click at [379, 106] on link "ADIEM" at bounding box center [410, 107] width 384 height 18
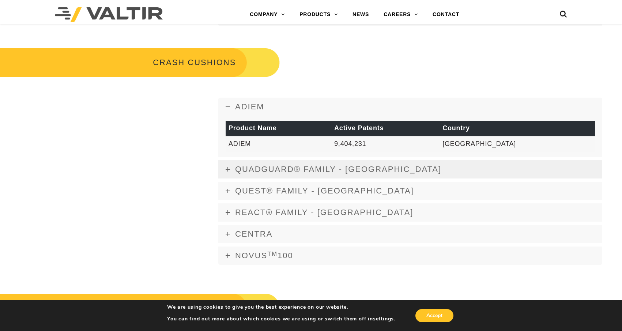
click at [381, 165] on link "QUADGUARD® FAMILY - USA" at bounding box center [410, 169] width 384 height 18
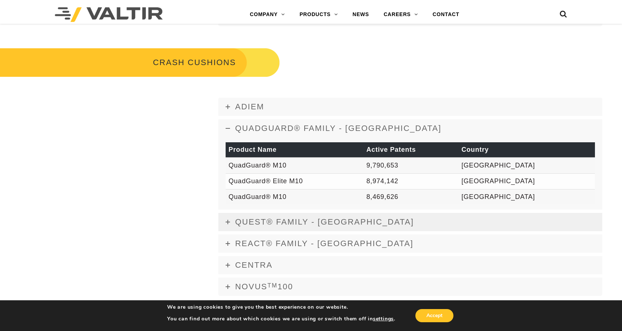
click at [367, 224] on link "Quest® FAMILY - USA" at bounding box center [410, 222] width 384 height 18
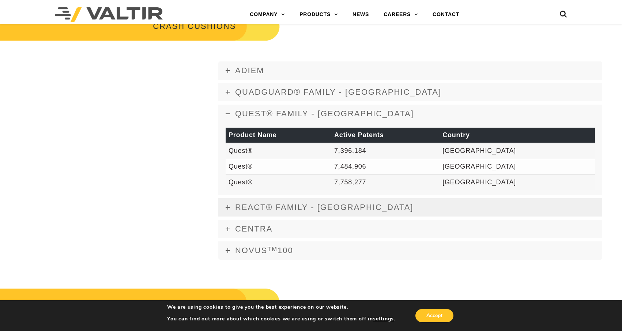
scroll to position [508, 0]
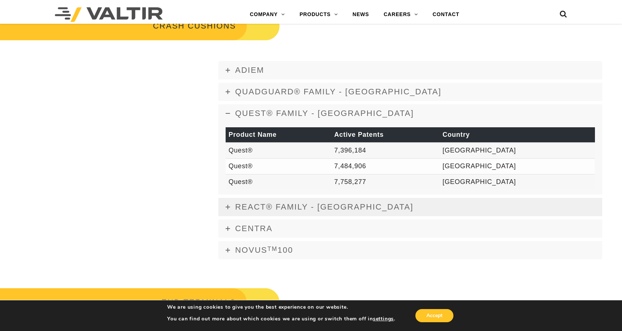
click at [370, 204] on link "REACT® FAMILY - USA" at bounding box center [410, 207] width 384 height 18
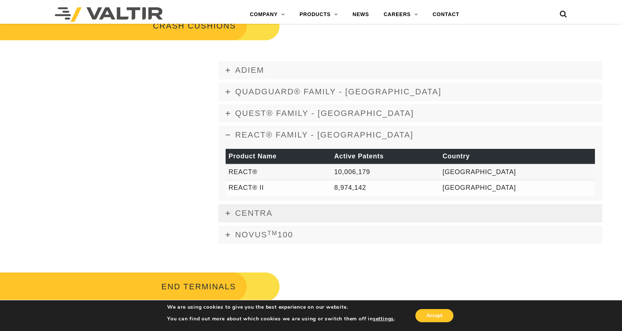
click at [377, 206] on link "CENTRA" at bounding box center [410, 213] width 384 height 18
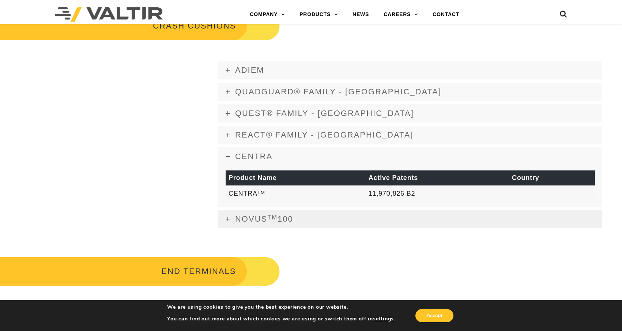
click at [371, 220] on link "NOVUS TM 100" at bounding box center [410, 219] width 384 height 18
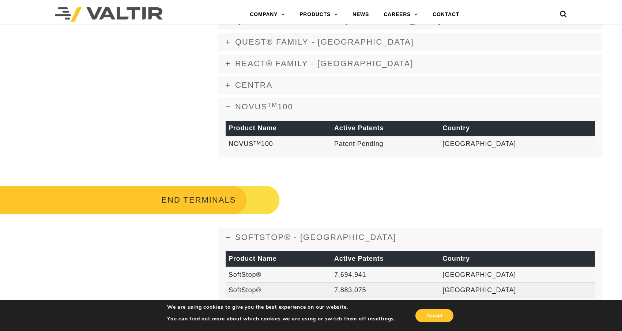
scroll to position [654, 0]
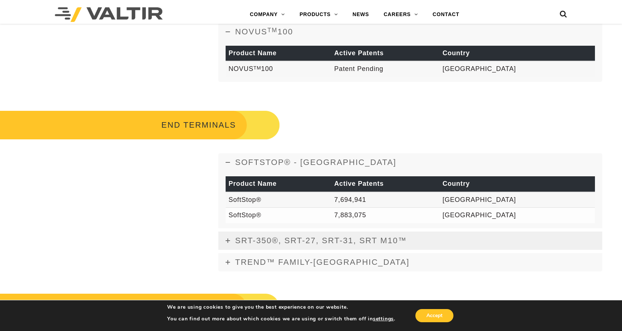
click at [373, 241] on span "SRT-350®, SRT-27, SRT-31, SRT M10™" at bounding box center [321, 240] width 172 height 9
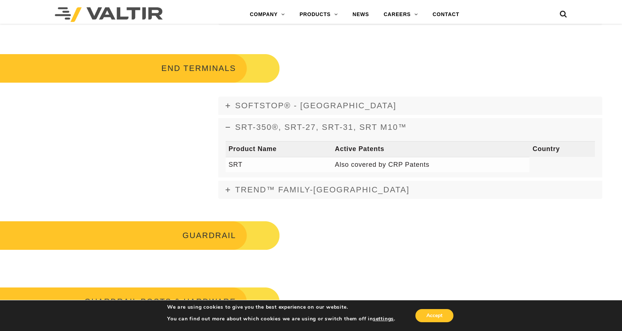
scroll to position [727, 0]
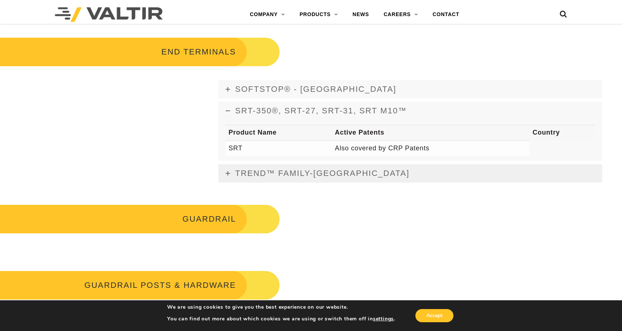
click at [381, 175] on link "TREND™ FAMILY-USA" at bounding box center [410, 173] width 384 height 18
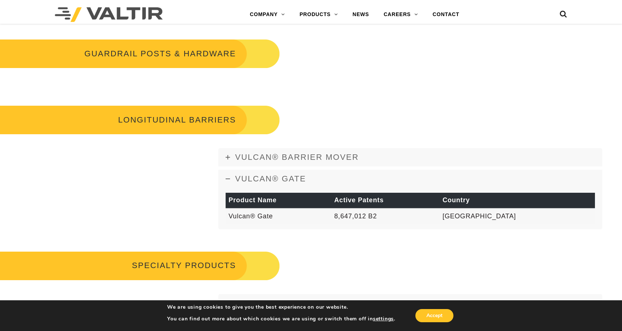
scroll to position [983, 0]
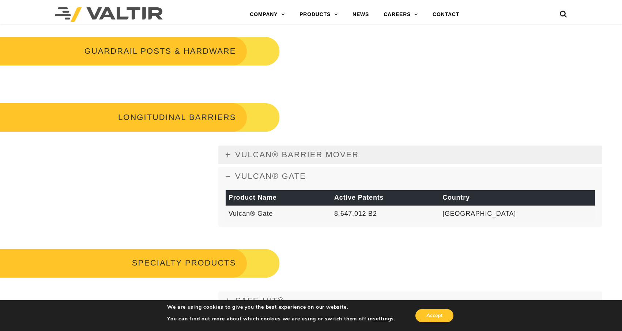
click at [373, 160] on link "Vulcan® Barrier Mover" at bounding box center [410, 154] width 384 height 18
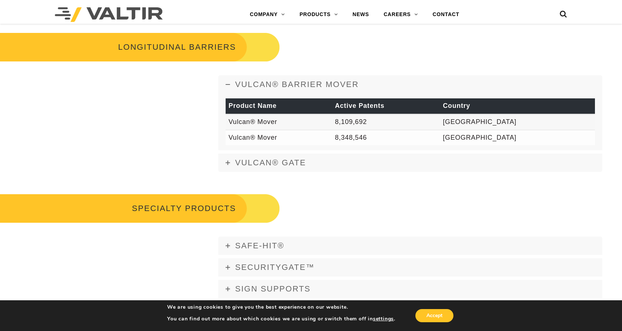
scroll to position [1056, 0]
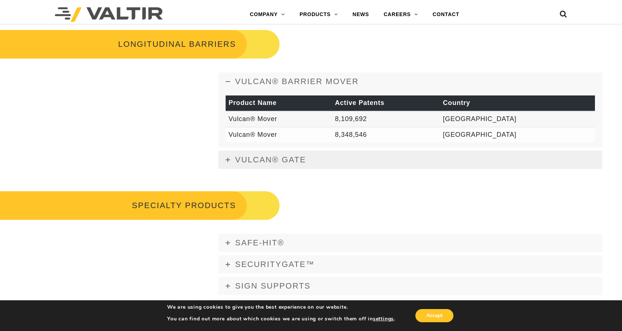
click at [361, 166] on link "Vulcan® Gate" at bounding box center [410, 160] width 384 height 18
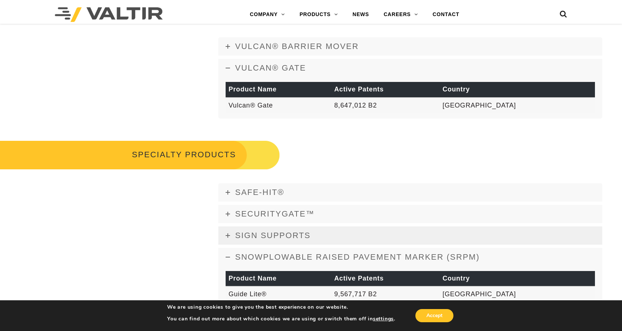
scroll to position [1130, 0]
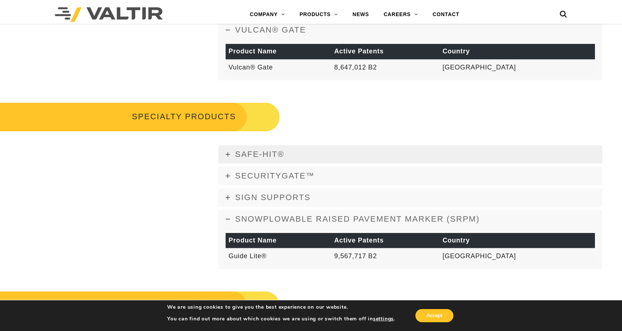
click at [371, 147] on link "Safe-Hit®" at bounding box center [410, 154] width 384 height 18
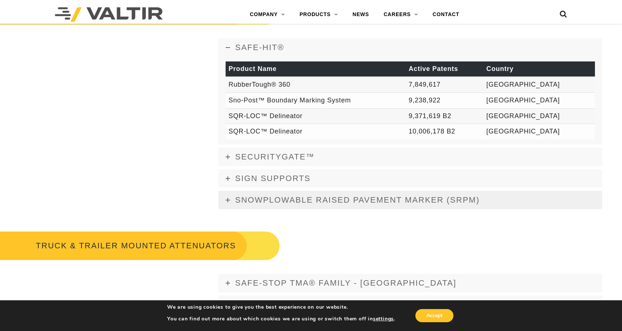
scroll to position [1239, 0]
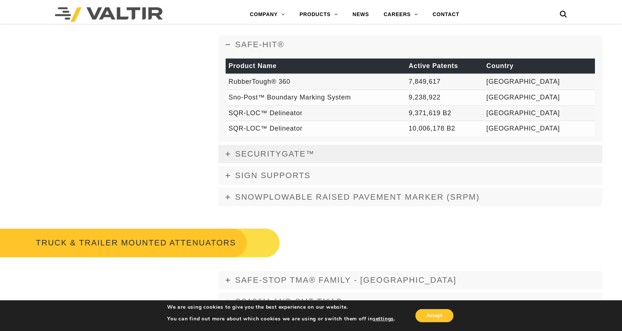
click at [337, 154] on link "SecurityGate™" at bounding box center [410, 154] width 384 height 18
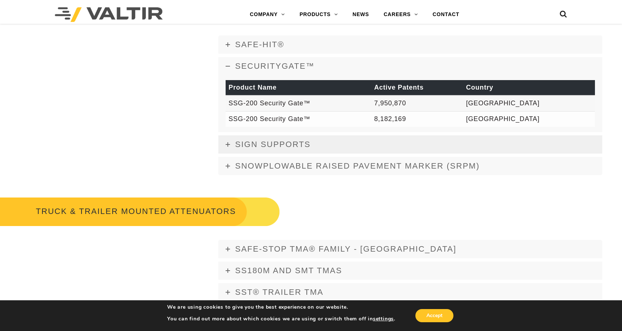
click at [336, 148] on link "SIGN SUPPORTS" at bounding box center [410, 144] width 384 height 18
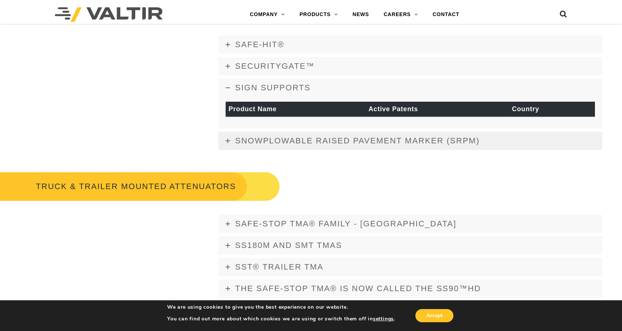
click at [337, 141] on span "Snowplowable Raised Pavement Marker (SRPM)" at bounding box center [357, 140] width 245 height 9
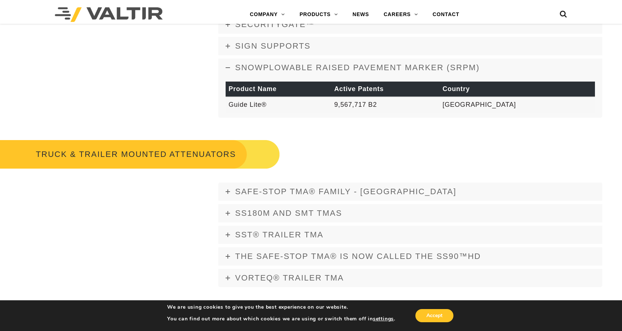
scroll to position [1349, 0]
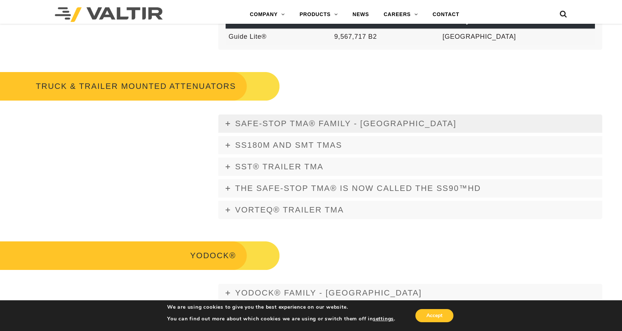
click at [365, 125] on span "Safe-Stop TMA® FAMILY - USA" at bounding box center [345, 123] width 221 height 9
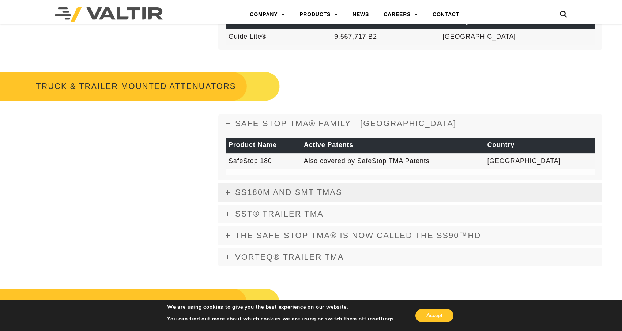
click at [356, 185] on link "SS180M and SMT TMAs" at bounding box center [410, 192] width 384 height 18
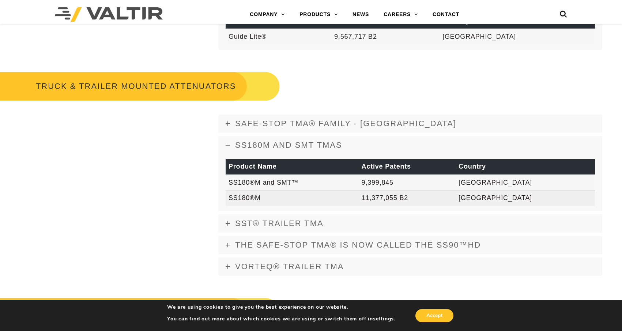
scroll to position [1385, 0]
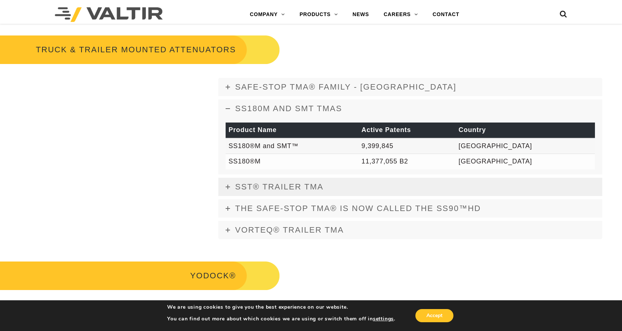
click at [351, 186] on link "SST® TRAILER TMA" at bounding box center [410, 187] width 384 height 18
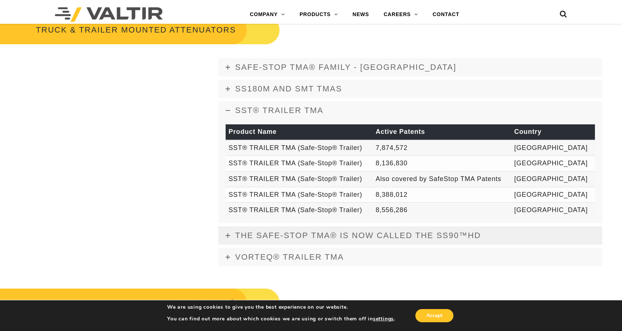
scroll to position [1422, 0]
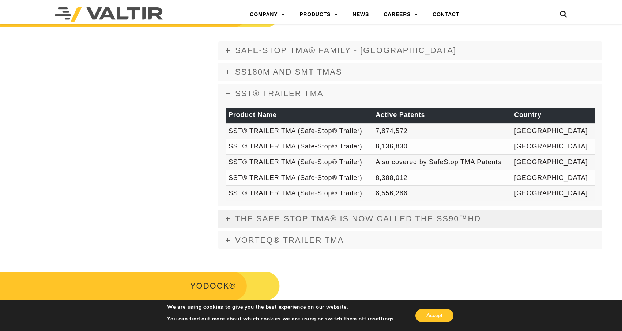
click at [352, 218] on span "The Safe-Stop TMA® is now called the SS90™HD" at bounding box center [358, 218] width 246 height 9
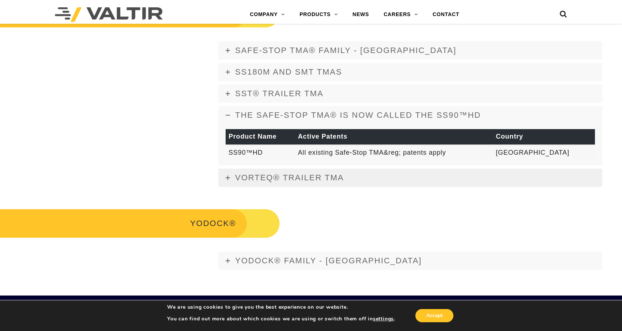
click at [352, 178] on link "Vorteq® Trailer TMA" at bounding box center [410, 178] width 384 height 18
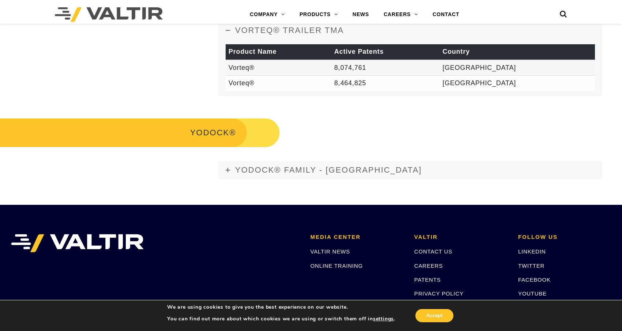
scroll to position [1532, 0]
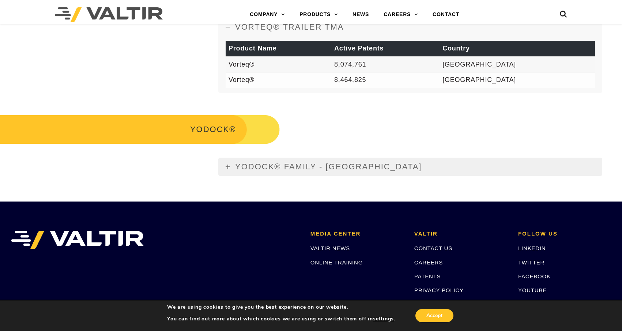
click at [356, 170] on link "YODOCK® FAMILY - USA" at bounding box center [410, 167] width 384 height 18
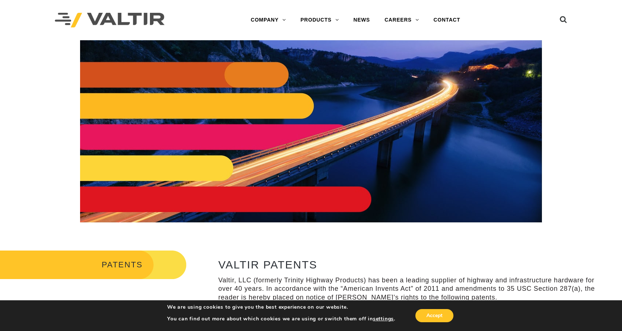
drag, startPoint x: 9, startPoint y: 162, endPoint x: 27, endPoint y: 158, distance: 18.5
click at [9, 162] on div at bounding box center [310, 131] width 611 height 182
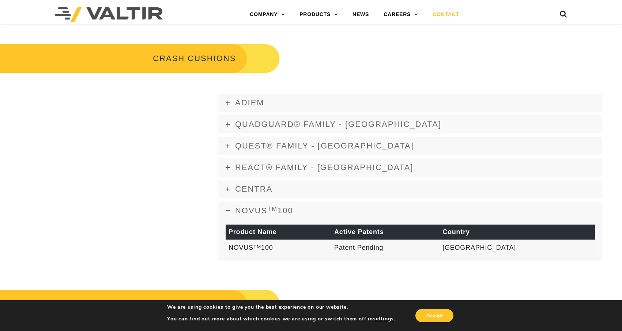
scroll to position [475, 0]
click at [446, 12] on link "CONTACT" at bounding box center [445, 14] width 41 height 15
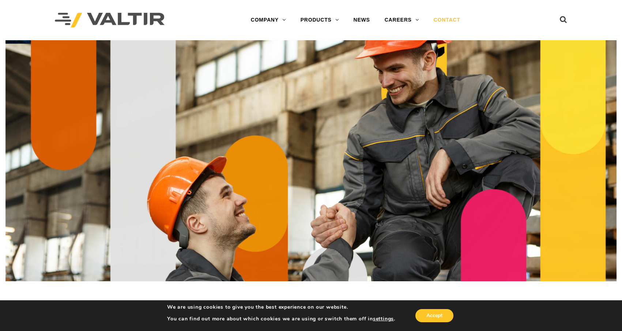
click at [5, 108] on img at bounding box center [310, 160] width 611 height 241
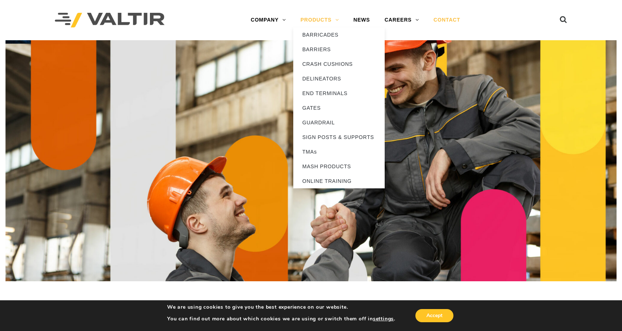
click at [320, 21] on link "PRODUCTS" at bounding box center [319, 20] width 53 height 15
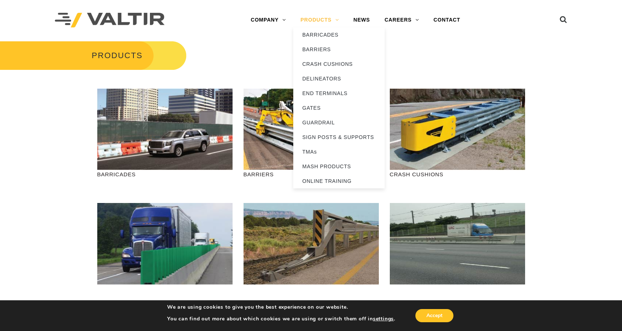
click at [322, 20] on link "PRODUCTS" at bounding box center [319, 20] width 53 height 15
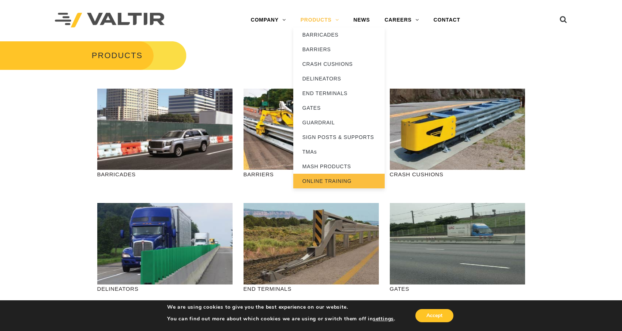
click at [333, 177] on link "ONLINE TRAINING" at bounding box center [338, 181] width 91 height 15
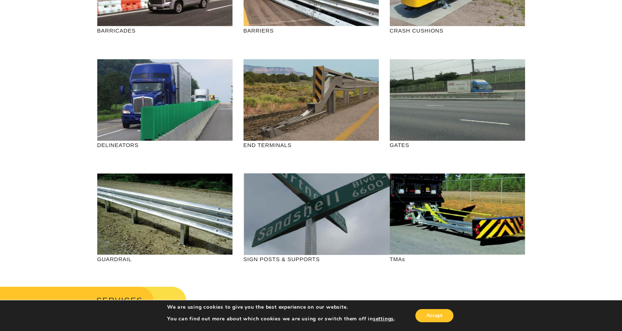
scroll to position [146, 0]
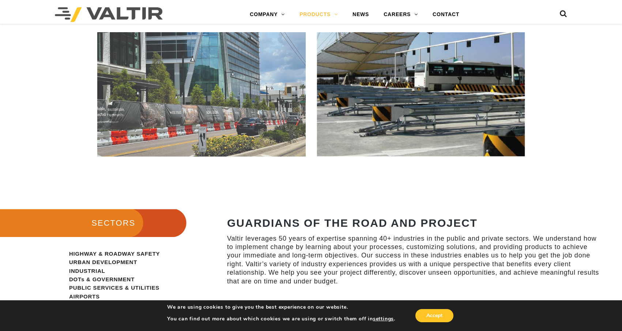
scroll to position [475, 0]
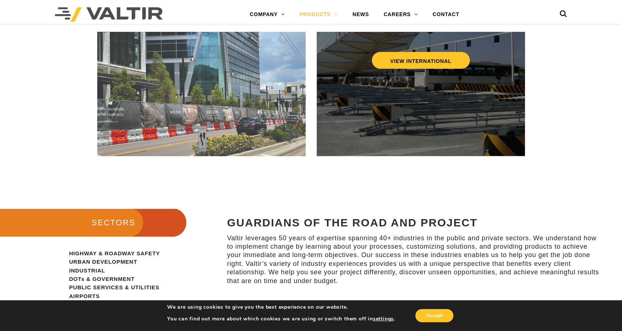
click at [368, 65] on div "VIEW INTERNATIONAL" at bounding box center [420, 60] width 179 height 24
click at [383, 64] on link "VIEW INTERNATIONAL" at bounding box center [421, 60] width 98 height 17
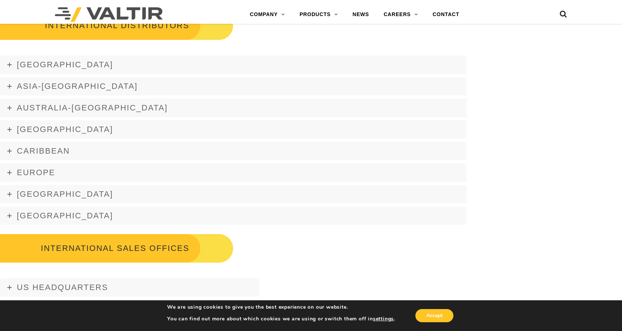
scroll to position [914, 0]
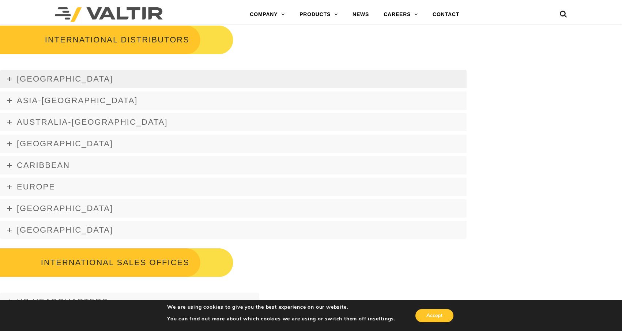
click at [79, 88] on link "[GEOGRAPHIC_DATA]" at bounding box center [233, 79] width 466 height 18
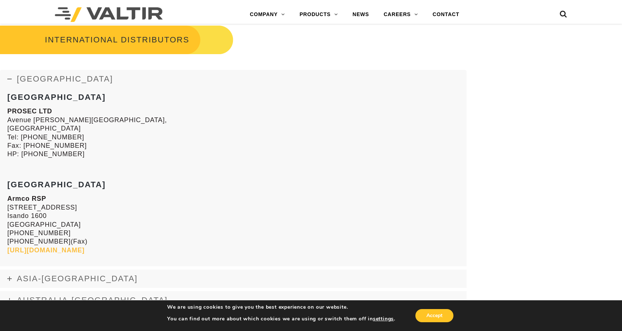
click at [84, 80] on link "[GEOGRAPHIC_DATA]" at bounding box center [233, 79] width 466 height 18
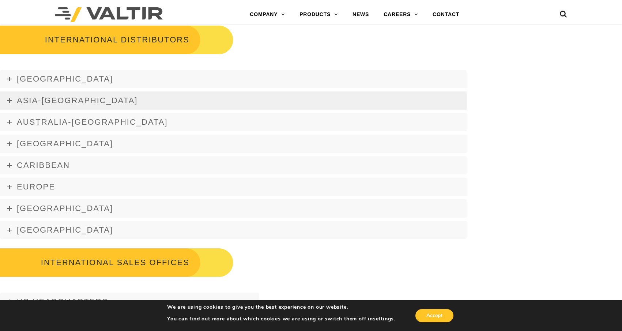
click at [80, 96] on link "Asia-[GEOGRAPHIC_DATA]" at bounding box center [233, 100] width 466 height 18
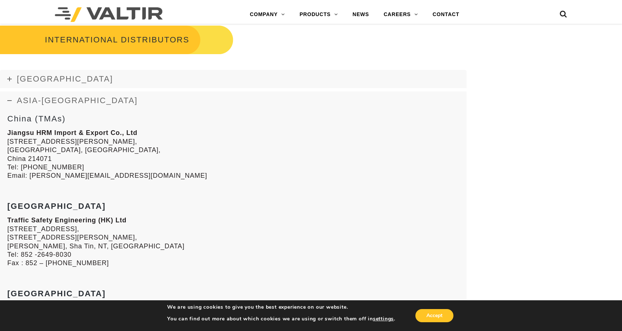
click at [79, 102] on link "Asia-[GEOGRAPHIC_DATA]" at bounding box center [233, 100] width 466 height 18
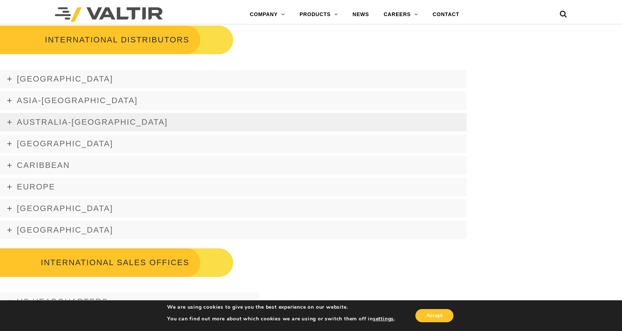
click at [83, 124] on span "Australia-[GEOGRAPHIC_DATA]" at bounding box center [92, 121] width 151 height 9
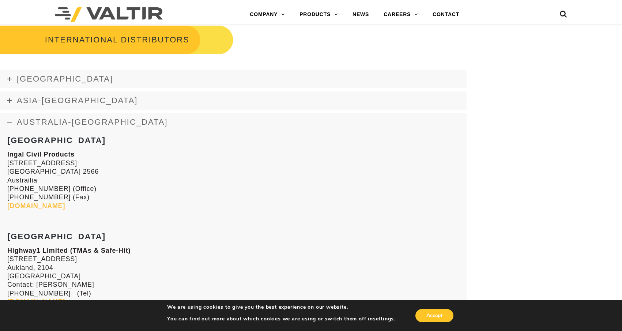
click at [83, 124] on span "Australia-[GEOGRAPHIC_DATA]" at bounding box center [92, 121] width 151 height 9
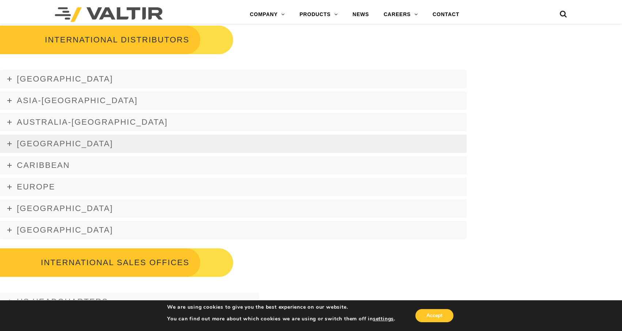
click at [83, 143] on link "[GEOGRAPHIC_DATA]" at bounding box center [233, 144] width 466 height 18
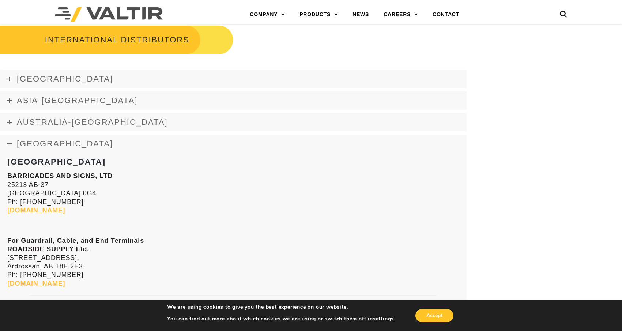
click at [83, 143] on link "[GEOGRAPHIC_DATA]" at bounding box center [233, 144] width 466 height 18
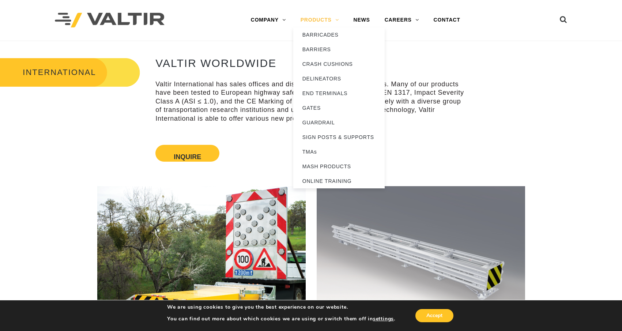
click at [319, 21] on link "PRODUCTS" at bounding box center [319, 20] width 53 height 15
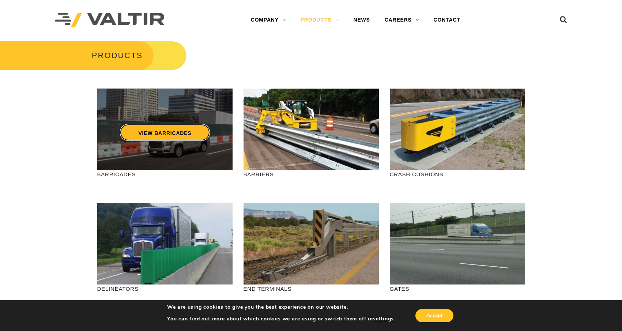
click at [158, 138] on link "VIEW BARRICADES" at bounding box center [165, 132] width 90 height 17
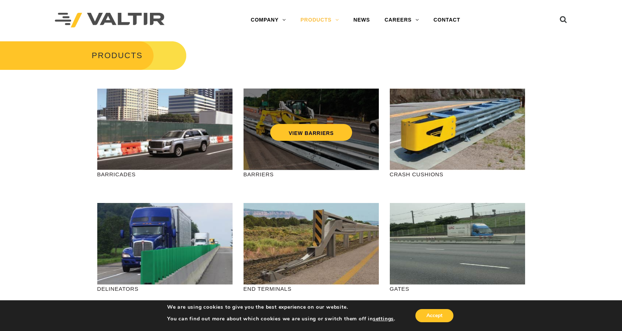
click at [270, 147] on div "VIEW BARRIERS" at bounding box center [310, 129] width 135 height 82
click at [298, 130] on link "VIEW BARRIERS" at bounding box center [311, 132] width 82 height 17
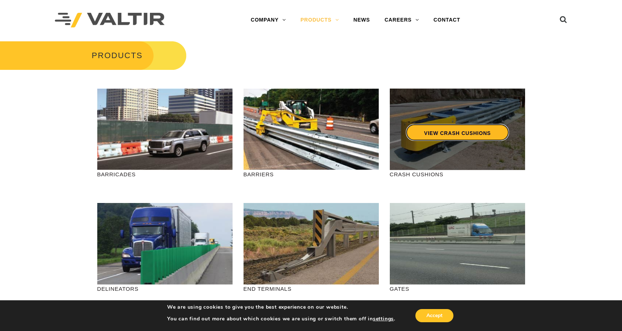
click at [454, 128] on link "VIEW CRASH CUSHIONS" at bounding box center [456, 132] width 103 height 17
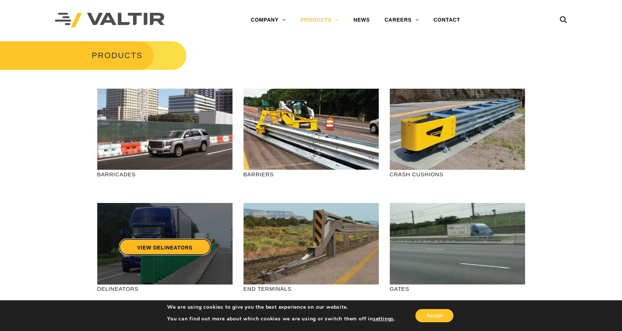
click at [165, 249] on link "VIEW DELINEATORS" at bounding box center [165, 246] width 92 height 17
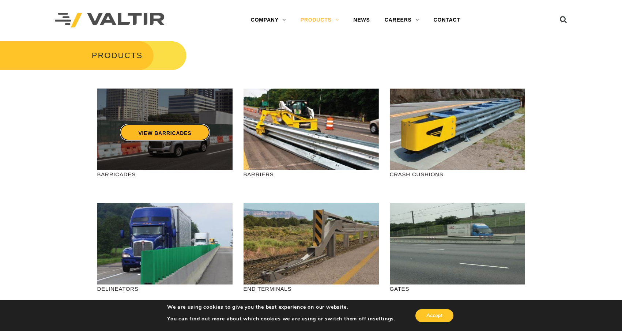
click at [187, 132] on link "VIEW BARRICADES" at bounding box center [165, 132] width 90 height 17
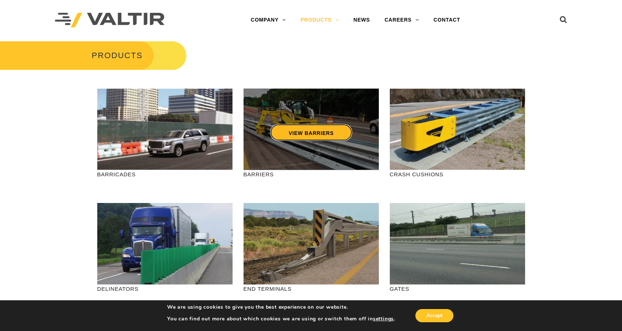
click at [311, 134] on link "VIEW BARRIERS" at bounding box center [311, 132] width 82 height 17
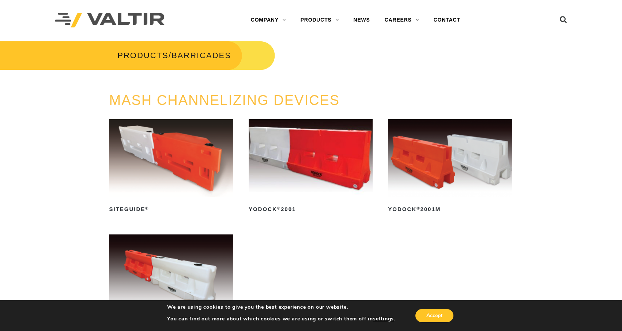
click at [169, 163] on img at bounding box center [171, 157] width 124 height 77
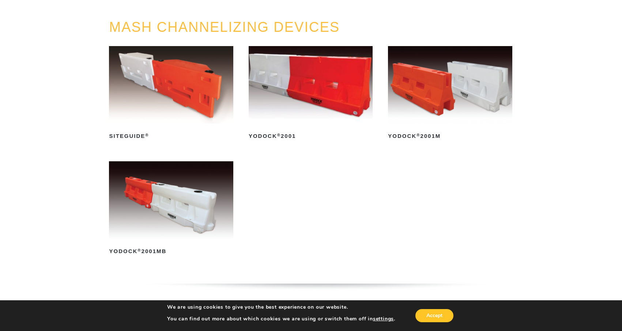
drag, startPoint x: 201, startPoint y: 94, endPoint x: 386, endPoint y: 204, distance: 214.6
click at [386, 204] on ul "SiteGuide ® Read more Yodock ® 2001 Read more Yodock ® 2001M Read more Yodock ®…" at bounding box center [311, 161] width 404 height 231
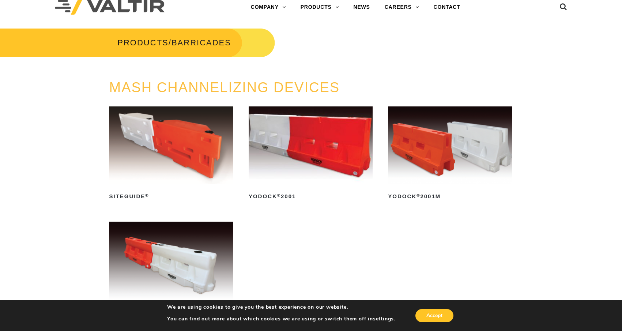
scroll to position [0, 0]
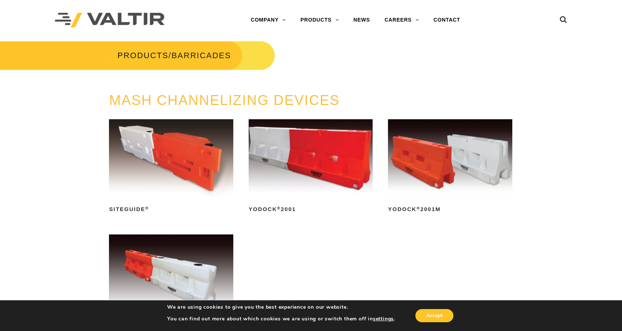
click at [3, 255] on div "MASH CHANNELIZING DEVICES SiteGuide ® Read more Yodock ® 2001 Read more Yodock …" at bounding box center [311, 238] width 622 height 290
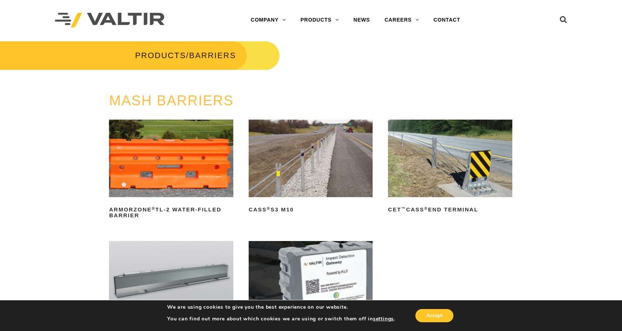
click at [168, 164] on img at bounding box center [171, 158] width 124 height 77
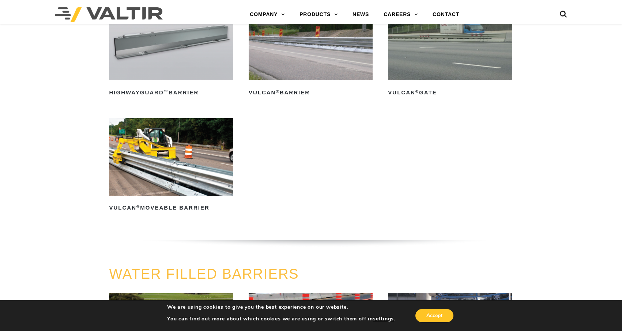
scroll to position [841, 0]
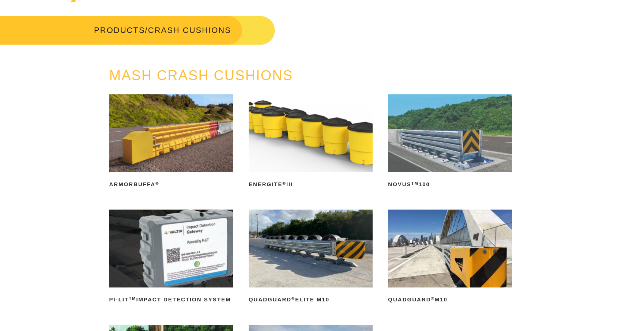
scroll to position [73, 0]
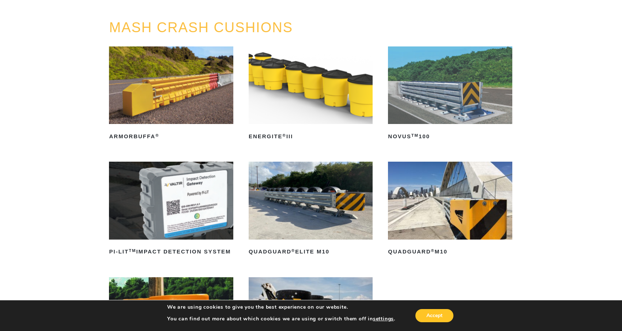
drag, startPoint x: 337, startPoint y: 97, endPoint x: 275, endPoint y: 99, distance: 61.5
click at [275, 99] on img at bounding box center [311, 84] width 124 height 77
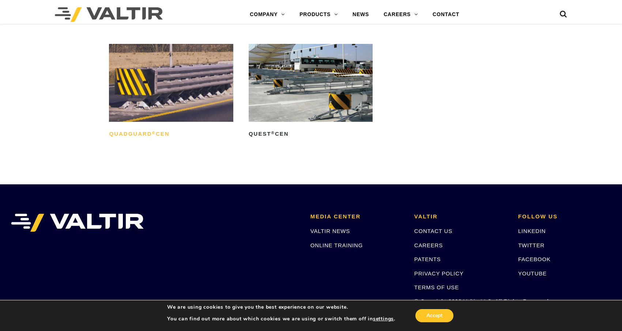
scroll to position [2340, 0]
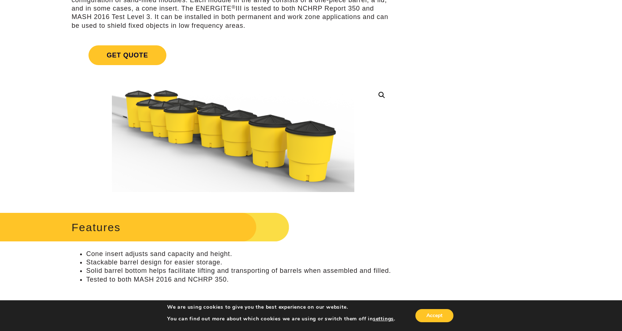
scroll to position [110, 0]
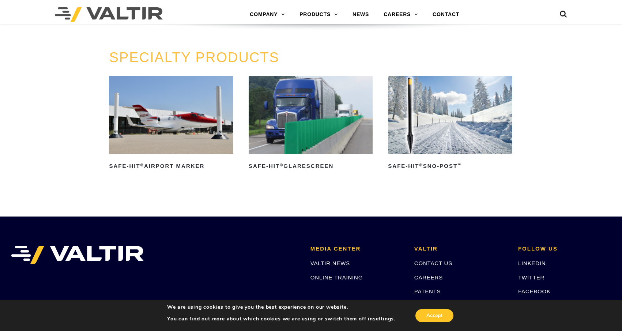
scroll to position [585, 0]
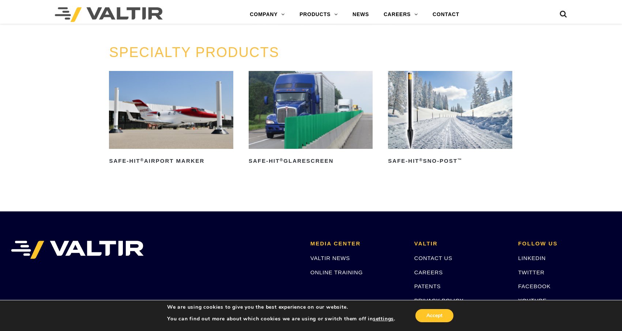
click at [545, 329] on aside "We are using cookies to give you the best experience on our website. You can fi…" at bounding box center [311, 315] width 622 height 31
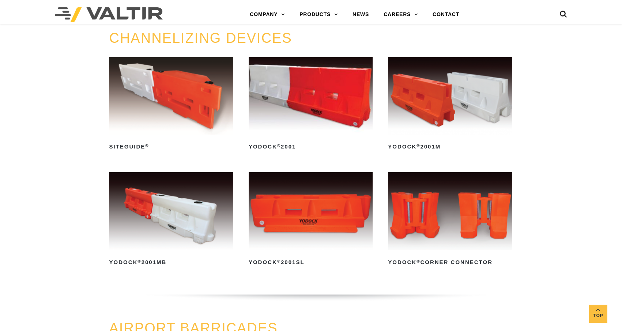
scroll to position [439, 0]
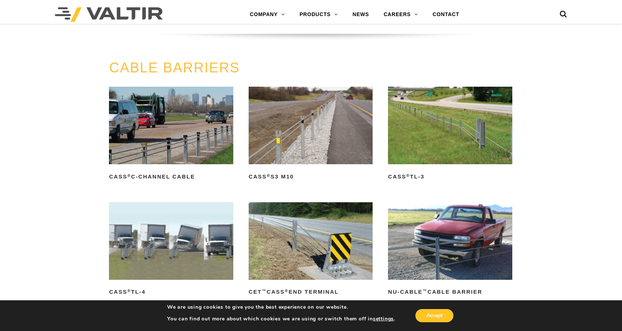
scroll to position [110, 0]
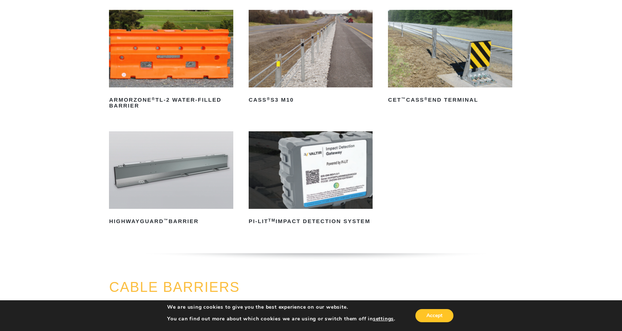
click at [544, 329] on aside "We are using cookies to give you the best experience on our website. You can fi…" at bounding box center [311, 315] width 622 height 31
click at [1, 203] on div "MASH BARRIERS ArmorZone ® TL-2 Water-Filled Barrier Read more CASS ® S3 M10 Rea…" at bounding box center [311, 132] width 622 height 296
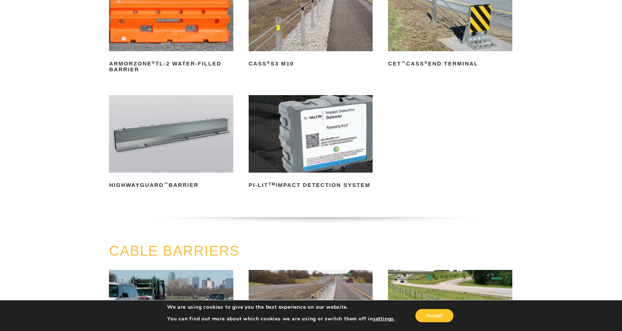
scroll to position [146, 0]
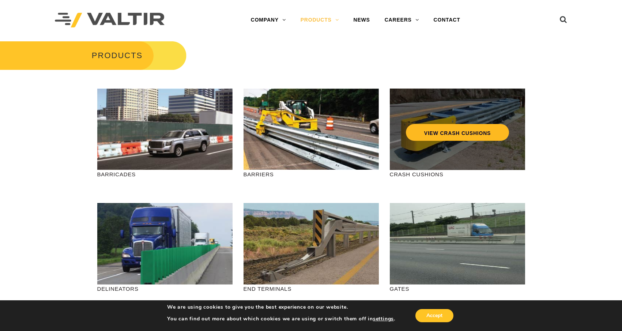
click at [457, 140] on div "VIEW CRASH CUSHIONS" at bounding box center [457, 129] width 135 height 82
click at [459, 129] on link "VIEW CRASH CUSHIONS" at bounding box center [456, 132] width 103 height 17
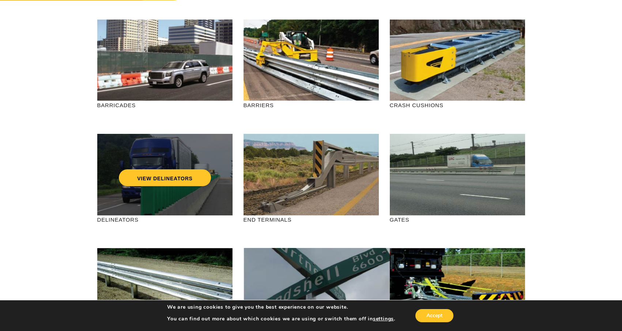
scroll to position [73, 0]
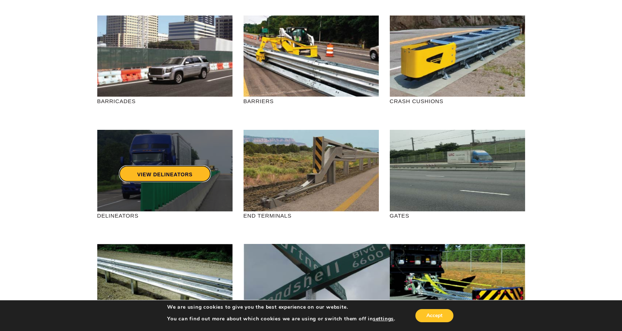
click at [167, 170] on link "VIEW DELINEATORS" at bounding box center [165, 173] width 92 height 17
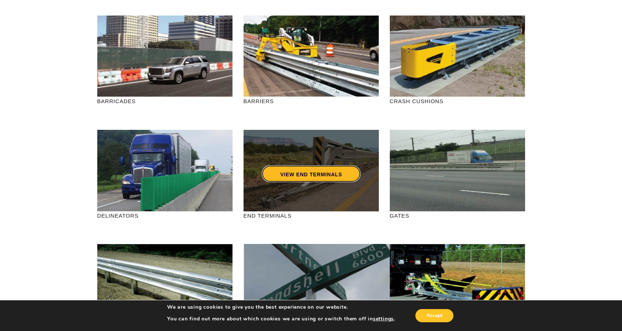
click at [306, 174] on link "VIEW END TERMINALS" at bounding box center [311, 173] width 98 height 17
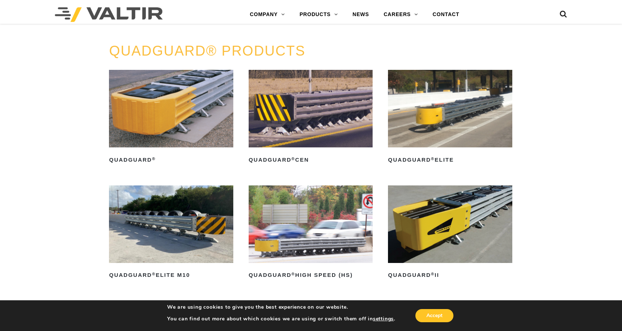
scroll to position [475, 0]
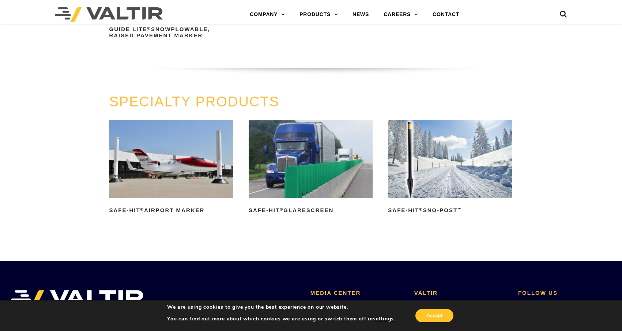
scroll to position [548, 0]
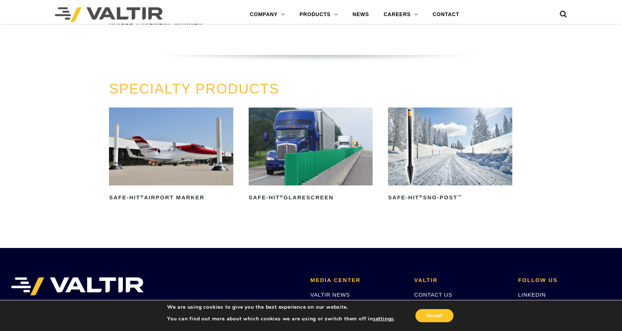
drag, startPoint x: 326, startPoint y: 158, endPoint x: 296, endPoint y: 218, distance: 66.7
click at [296, 218] on ul "Safe-Hit ® Airport Marker Read more Safe-Hit ® Glarescreen Read more Safe-Hit ®…" at bounding box center [311, 165] width 404 height 116
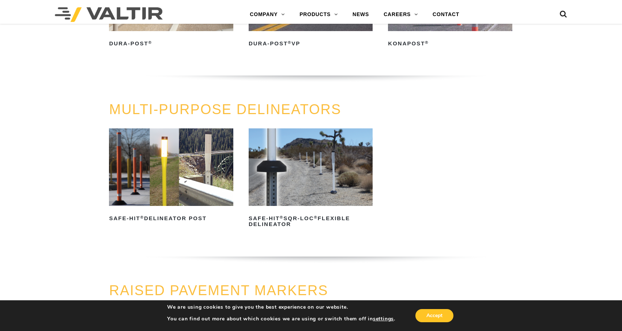
scroll to position [37, 0]
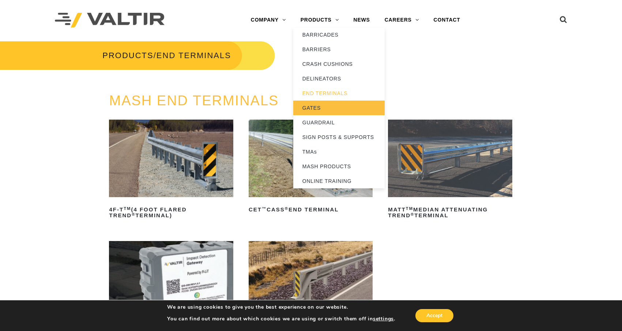
click at [315, 109] on link "GATES" at bounding box center [338, 108] width 91 height 15
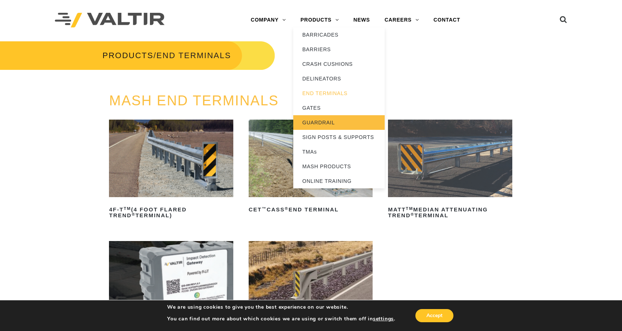
click at [324, 123] on link "GUARDRAIL" at bounding box center [338, 122] width 91 height 15
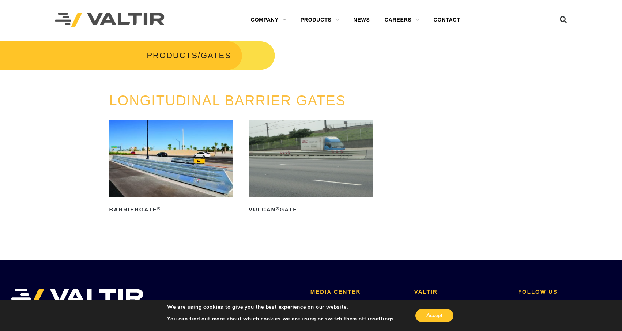
click at [319, 169] on img at bounding box center [311, 158] width 124 height 77
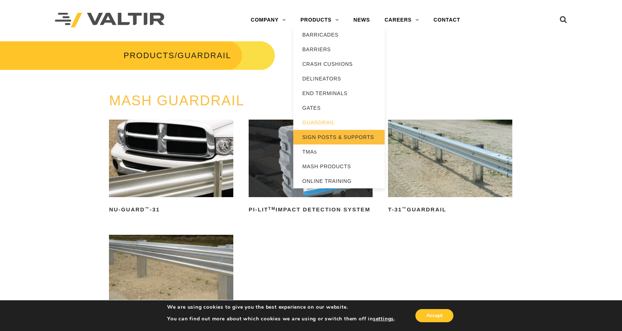
click at [319, 136] on link "SIGN POSTS & SUPPORTS" at bounding box center [338, 137] width 91 height 15
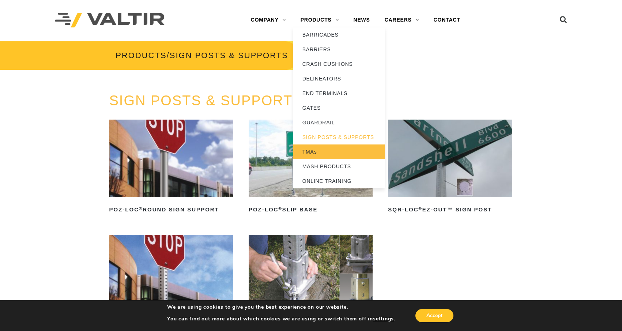
click at [317, 152] on link "TMAs" at bounding box center [338, 151] width 91 height 15
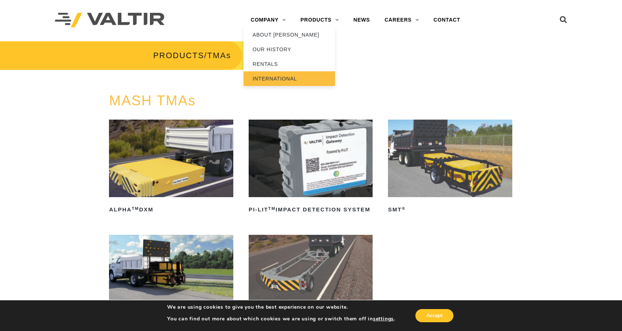
click at [273, 86] on link "INTERNATIONAL" at bounding box center [288, 78] width 91 height 15
